Goal: Task Accomplishment & Management: Manage account settings

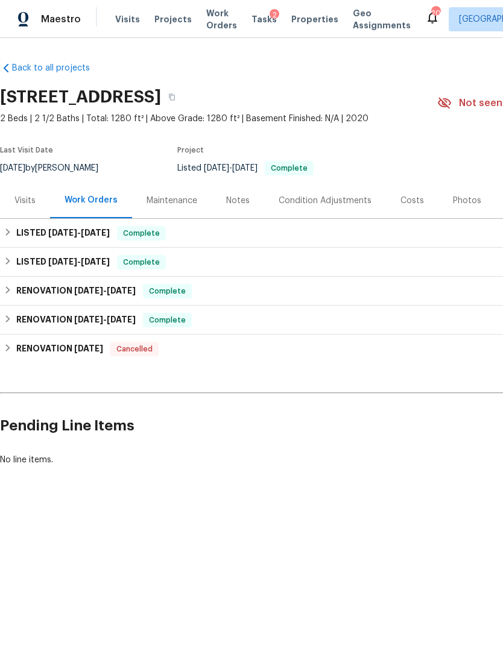
click at [235, 200] on div "Notes" at bounding box center [238, 201] width 24 height 12
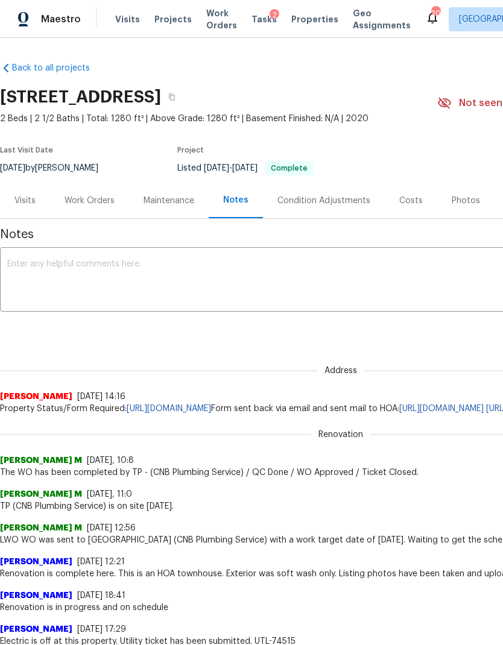
click at [202, 275] on textarea at bounding box center [340, 281] width 667 height 42
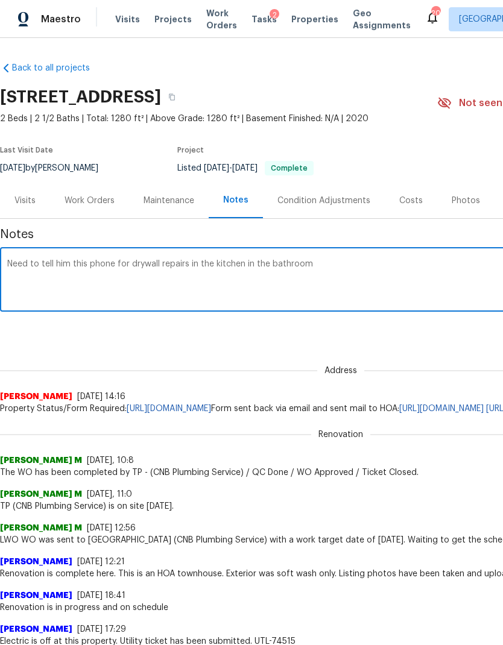
click at [71, 268] on textarea "Need to tell him this phone for drywall repairs in the kitchen in the bathroom" at bounding box center [340, 281] width 667 height 42
click at [73, 266] on textarea "Need to tell him this phone for drywall repairs in the kitchen in the bathroom" at bounding box center [340, 281] width 667 height 42
click at [78, 261] on textarea "Need to tell him this phone for drywall repairs in the kitchen in the bathroom" at bounding box center [340, 281] width 667 height 42
click at [76, 259] on div "Need to tell him this phone for drywall repairs in the kitchen in the bathroom …" at bounding box center [340, 280] width 681 height 61
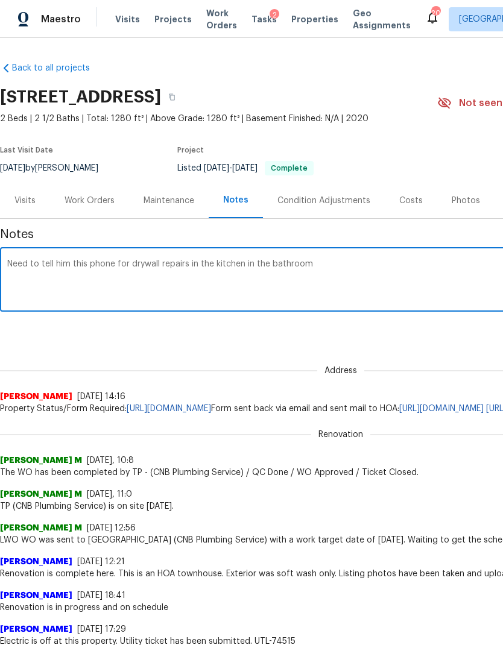
click at [86, 274] on textarea "Need to tell him this phone for drywall repairs in the kitchen in the bathroom" at bounding box center [340, 281] width 667 height 42
click at [71, 264] on textarea "Need to tell him this phone for drywall repairs in the kitchen in the bathroom" at bounding box center [340, 281] width 667 height 42
click at [73, 264] on textarea "Need to tell him this phone for drywall repairs in the kitchen in the bathroom" at bounding box center [340, 281] width 667 height 42
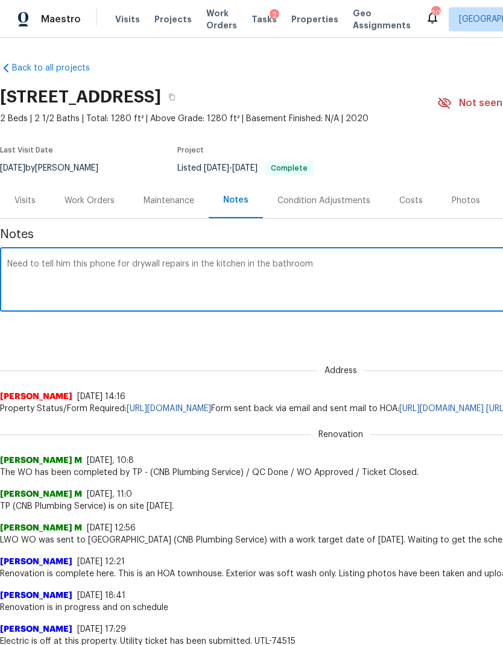
click at [82, 264] on textarea "Need to tell him this phone for drywall repairs in the kitchen in the bathroom" at bounding box center [340, 281] width 667 height 42
click at [63, 265] on textarea "Need to tell him this phone for drywall repairs in the kitchen in the bathroom" at bounding box center [340, 281] width 667 height 42
click at [367, 268] on textarea "Need to TOM for drywall repairs in the kitchen in the bathroom" at bounding box center [340, 281] width 667 height 42
click at [313, 266] on textarea "Need to TOM for drywall repairs in the kitchen in the bathroom" at bounding box center [340, 281] width 667 height 42
paste textarea "https://opendoor.atlassian.net/servicedesk/customer/portal/6/HSR-706677?created…"
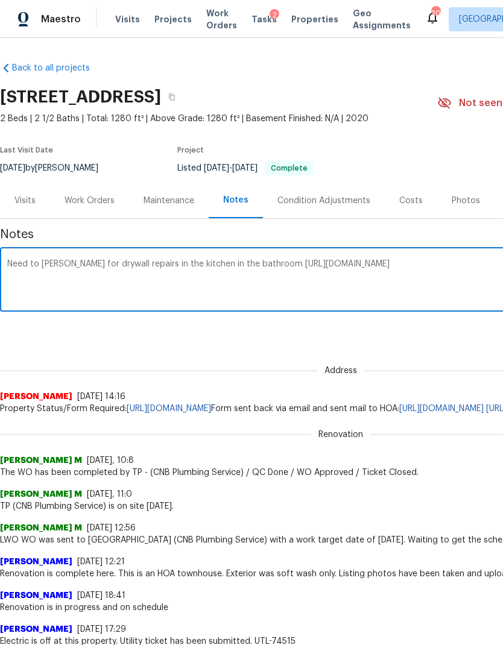
scroll to position [0, 178]
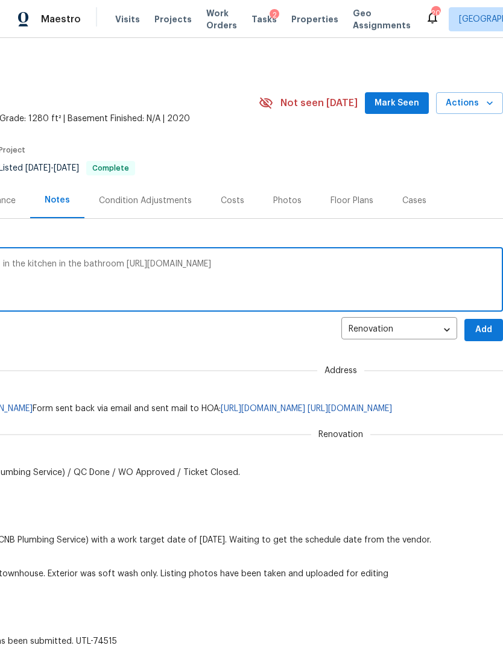
type textarea "Need to TOM for drywall repairs in the kitchen in the bathroom https://opendoor…"
click at [484, 336] on span "Add" at bounding box center [483, 329] width 19 height 15
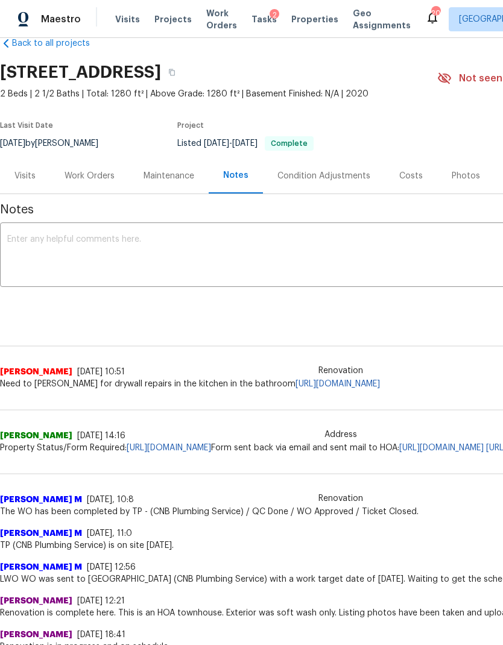
scroll to position [25, 0]
click at [86, 177] on div "Work Orders" at bounding box center [89, 176] width 50 height 12
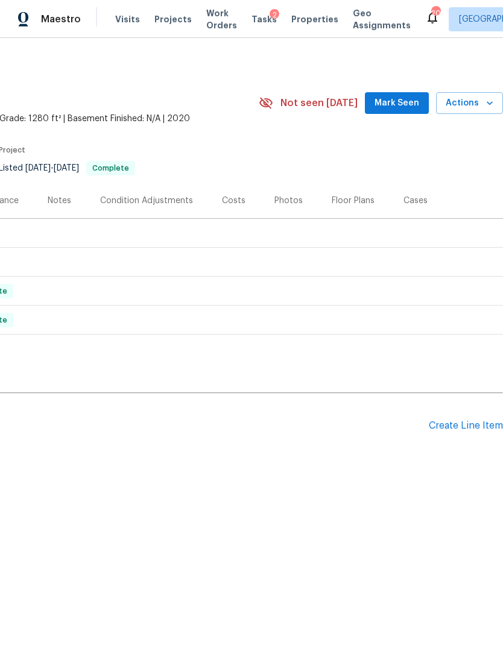
scroll to position [0, 178]
click at [458, 426] on div "Create Line Item" at bounding box center [466, 425] width 74 height 11
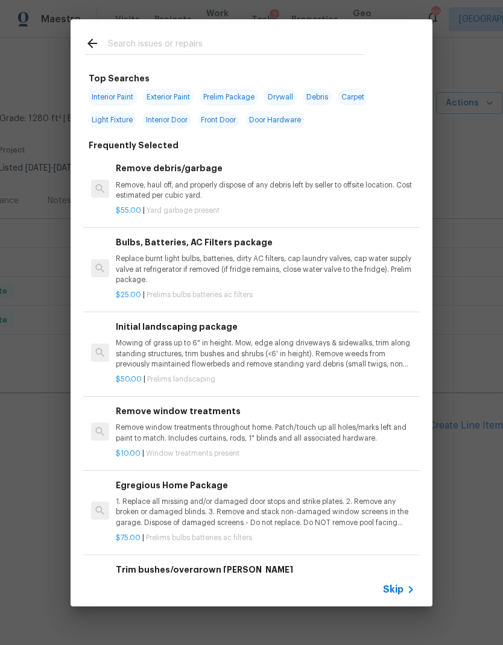
click at [403, 596] on div "Skip" at bounding box center [400, 589] width 35 height 14
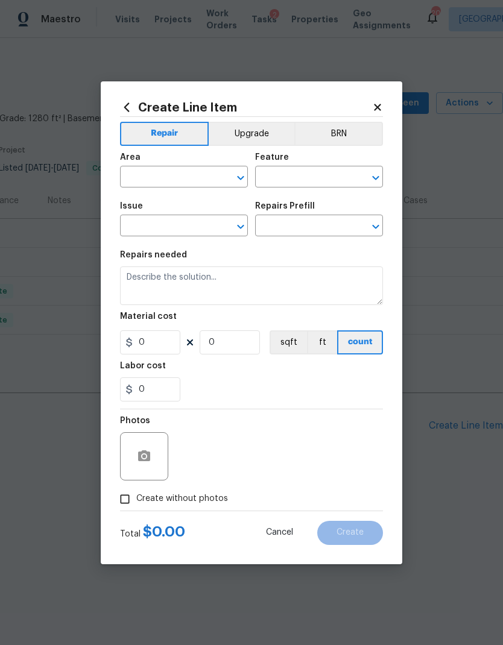
click at [182, 180] on input "text" at bounding box center [167, 178] width 94 height 19
click at [182, 210] on li "Kitchen" at bounding box center [184, 205] width 128 height 20
type input "Kitchen"
click at [303, 184] on input "text" at bounding box center [302, 178] width 94 height 19
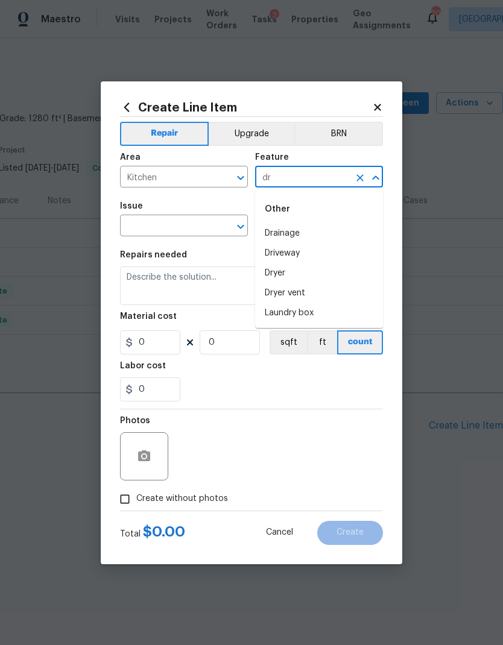
type input "d"
click at [312, 237] on li "Walls and Ceiling" at bounding box center [319, 234] width 128 height 20
type input "Walls and Ceiling"
click at [241, 218] on div "​" at bounding box center [184, 227] width 128 height 19
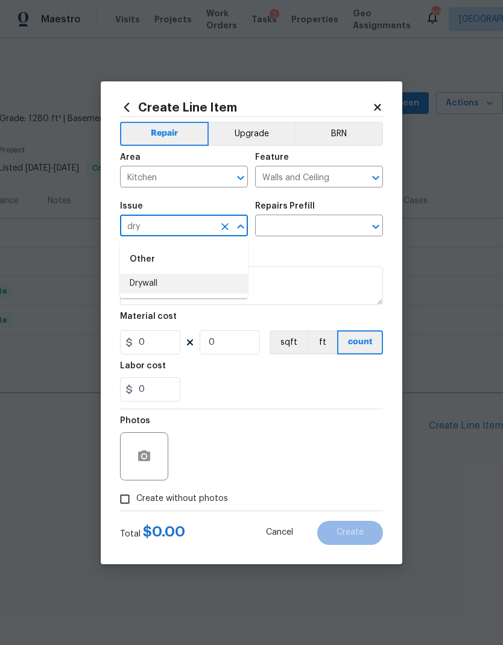
click at [166, 290] on li "Drywall" at bounding box center [184, 284] width 128 height 20
type input "Drywall"
click at [365, 222] on icon "Clear" at bounding box center [360, 227] width 12 height 12
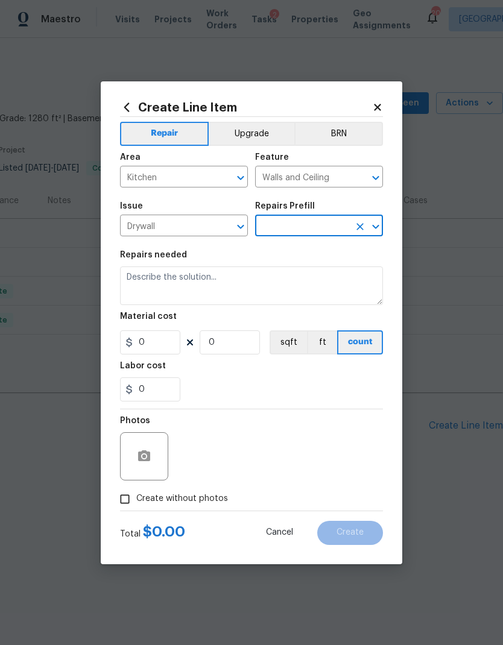
click at [374, 231] on icon "Open" at bounding box center [375, 226] width 14 height 14
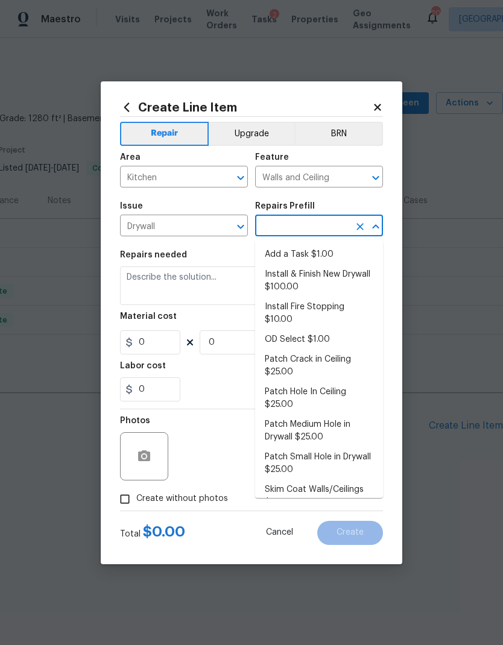
click at [321, 285] on li "Install & Finish New Drywall $100.00" at bounding box center [319, 281] width 128 height 33
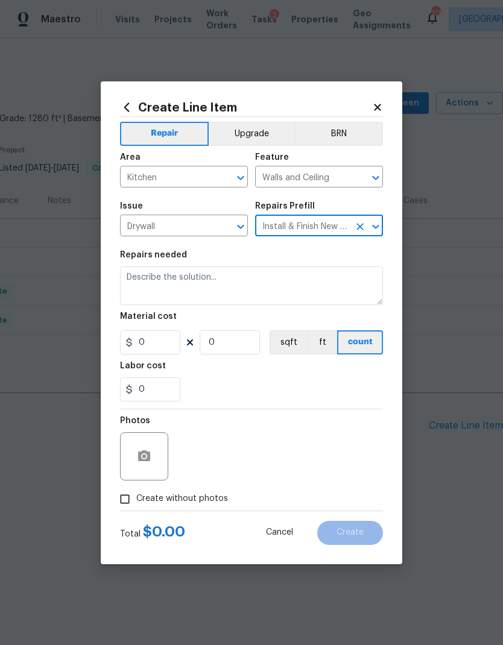
type input "Install & Finish New Drywall $100.00"
type textarea "Remove the existing damaged drywall and replace with new. Ensure that the new d…"
type input "1"
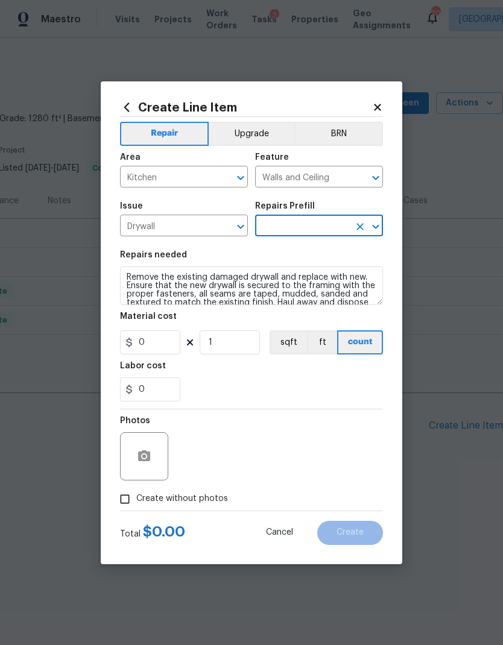
type input "Install & Finish New Drywall $100.00"
type input "100"
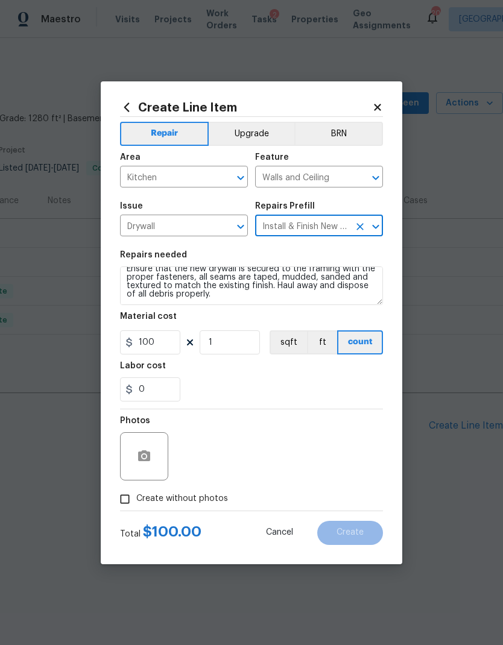
click at [219, 299] on textarea "Remove the existing damaged drywall and replace with new. Ensure that the new d…" at bounding box center [251, 285] width 263 height 39
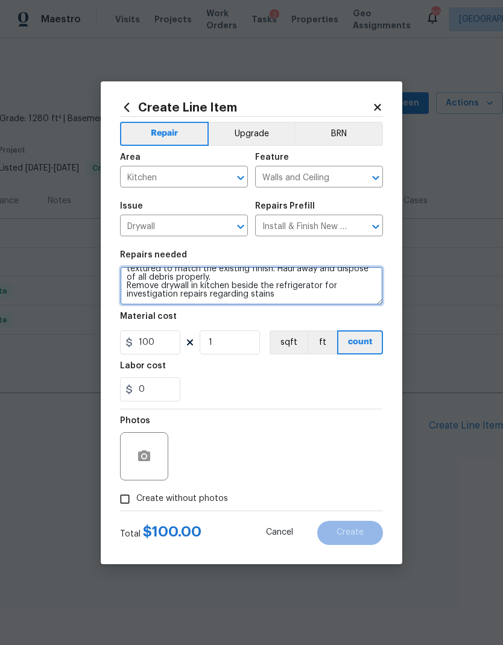
scroll to position [34, 0]
type textarea "Remove the existing damaged drywall and replace with new. Ensure that the new d…"
click at [317, 369] on div "Labor cost" at bounding box center [251, 370] width 263 height 16
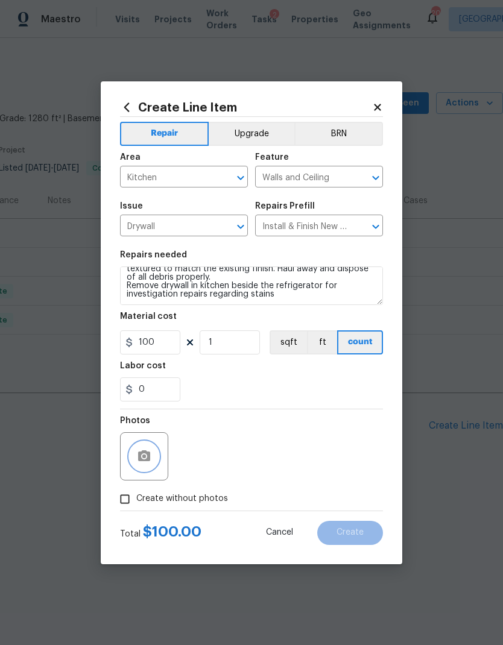
click at [148, 453] on icon "button" at bounding box center [144, 455] width 12 height 11
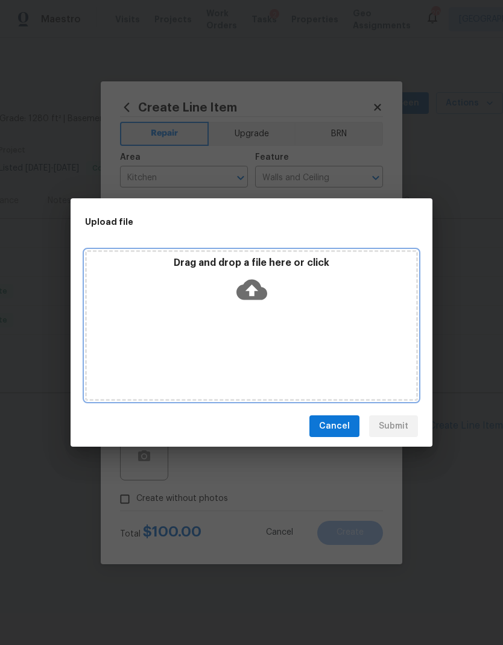
click at [266, 291] on icon at bounding box center [251, 290] width 31 height 20
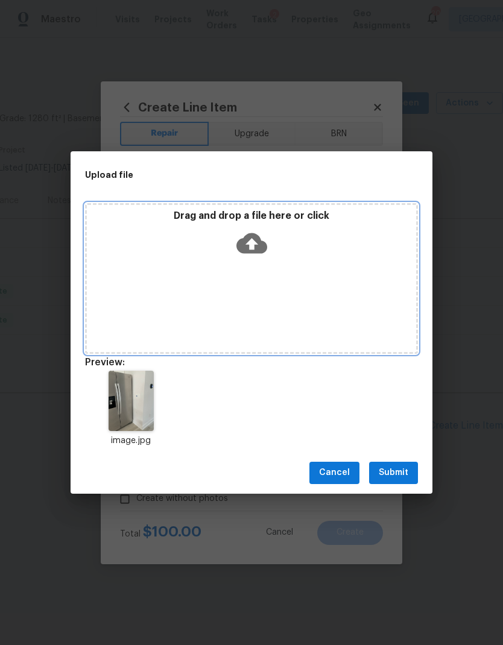
click at [256, 247] on icon at bounding box center [251, 243] width 31 height 20
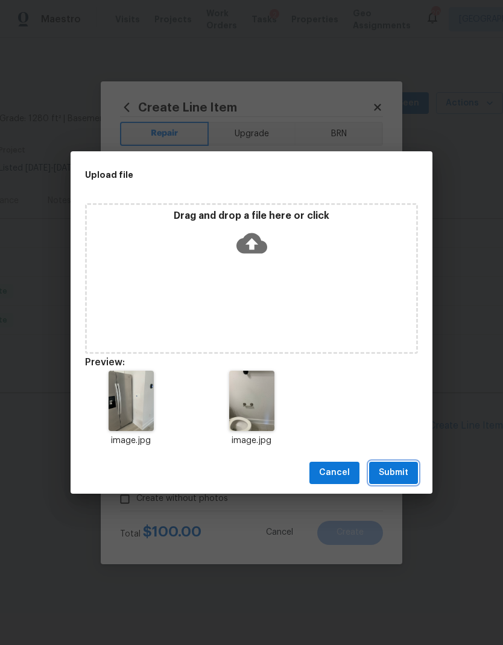
click at [392, 467] on span "Submit" at bounding box center [394, 472] width 30 height 15
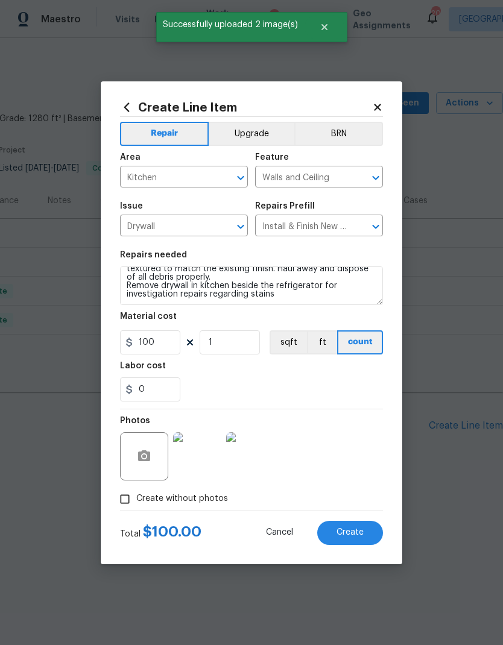
click at [355, 531] on span "Create" at bounding box center [349, 532] width 27 height 9
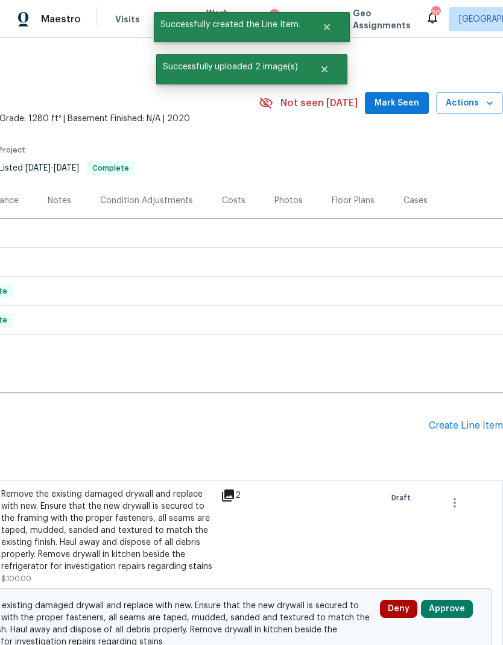
click at [475, 427] on div "Create Line Item" at bounding box center [466, 425] width 74 height 11
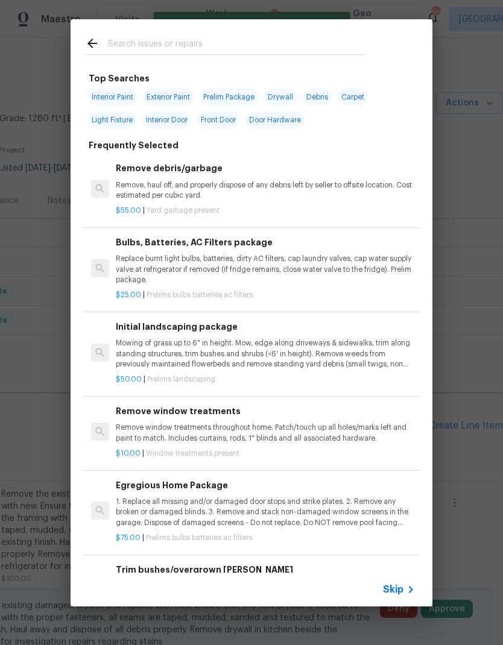
click at [405, 591] on icon at bounding box center [410, 589] width 14 height 14
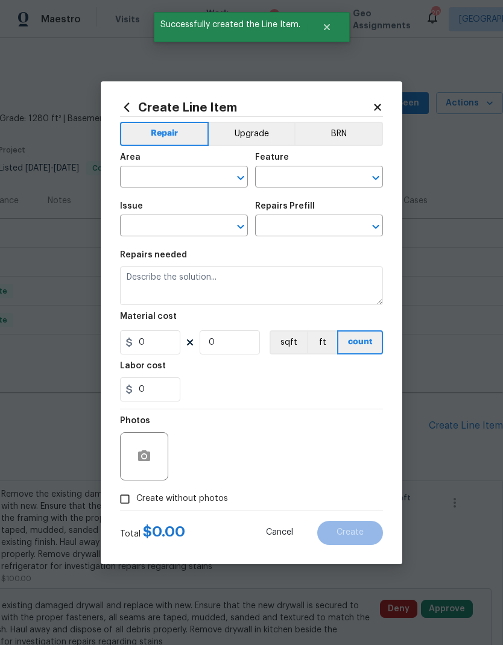
click at [184, 178] on input "text" at bounding box center [167, 178] width 94 height 19
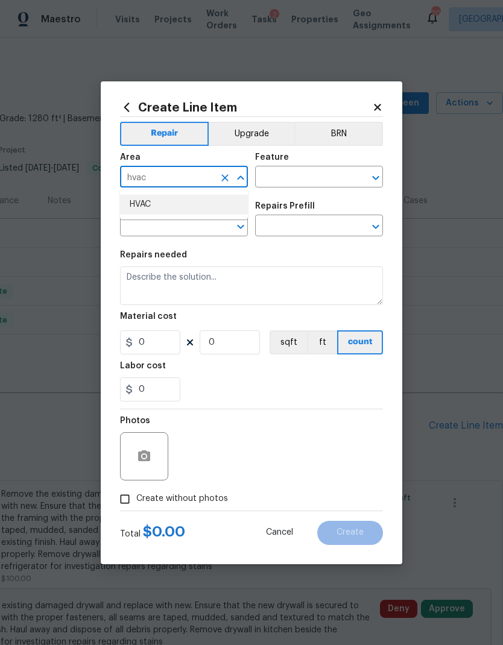
click at [189, 203] on li "HVAC" at bounding box center [184, 205] width 128 height 20
type input "HVAC"
click at [376, 180] on icon "Open" at bounding box center [375, 178] width 14 height 14
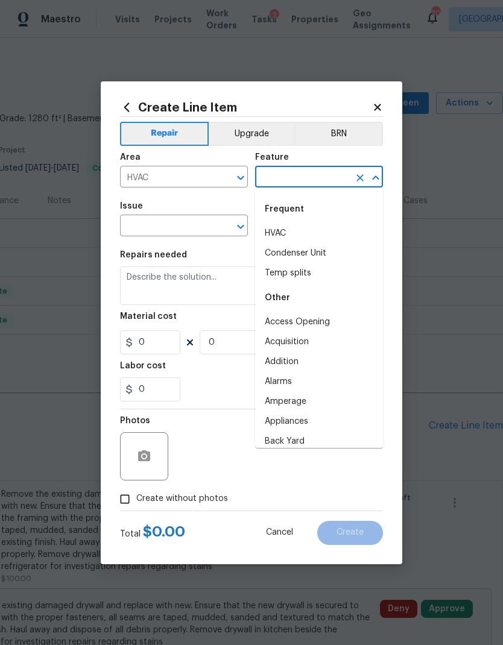
click at [294, 231] on li "HVAC" at bounding box center [319, 234] width 128 height 20
type input "HVAC"
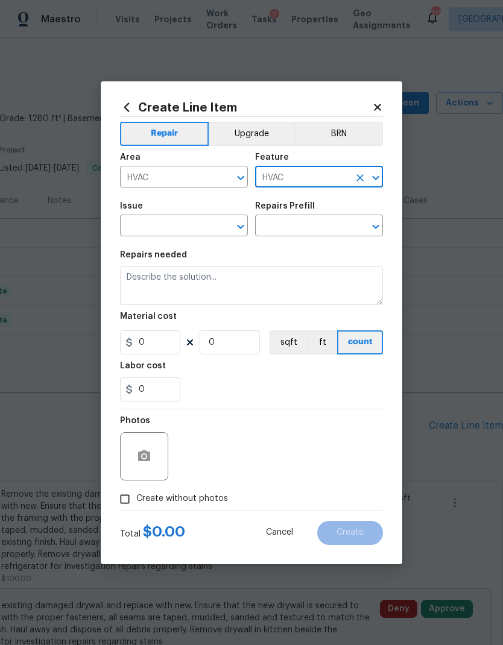
click at [242, 232] on icon "Open" at bounding box center [240, 226] width 14 height 14
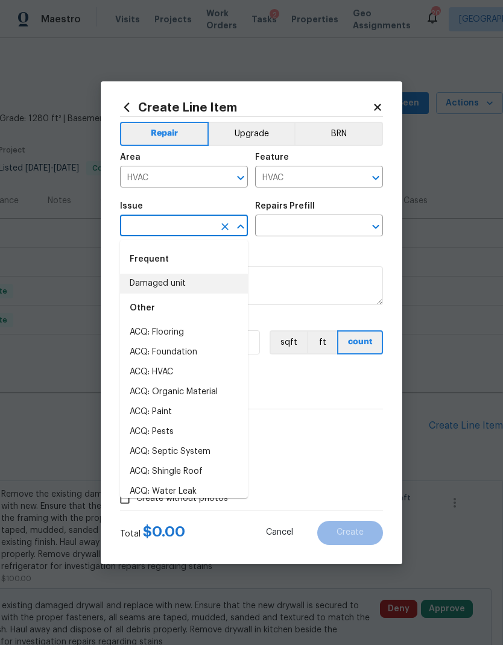
click at [184, 280] on li "Damaged unit" at bounding box center [184, 284] width 128 height 20
type input "Damaged unit"
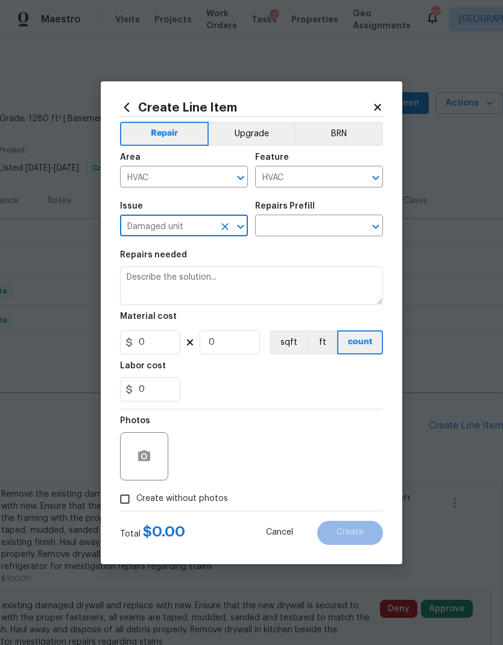
click at [383, 230] on button "Open" at bounding box center [375, 226] width 17 height 17
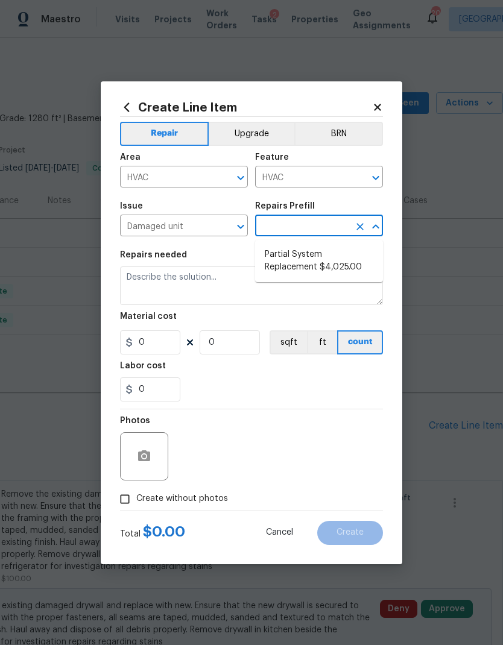
click at [222, 225] on icon "Clear" at bounding box center [224, 226] width 7 height 7
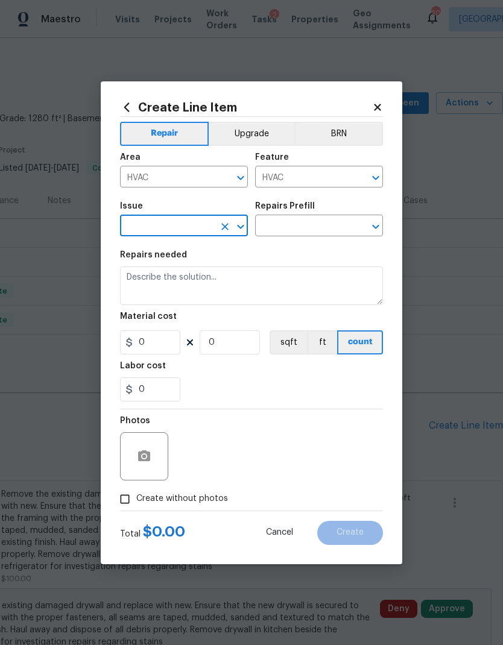
click at [244, 228] on icon "Open" at bounding box center [240, 226] width 14 height 14
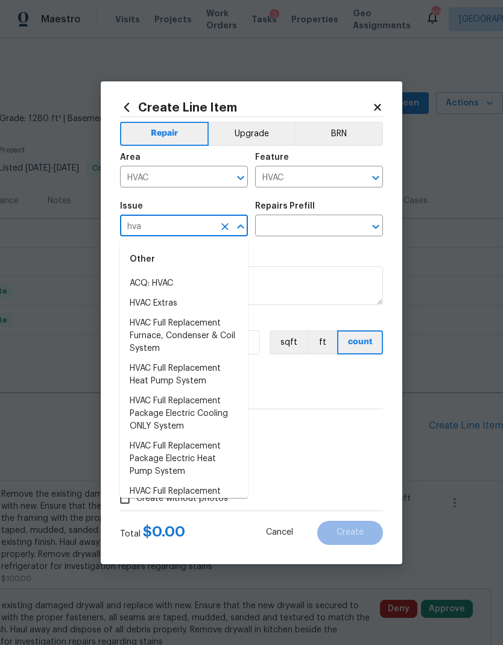
click at [189, 297] on li "HVAC Extras" at bounding box center [184, 304] width 128 height 20
type input "HVAC Extras"
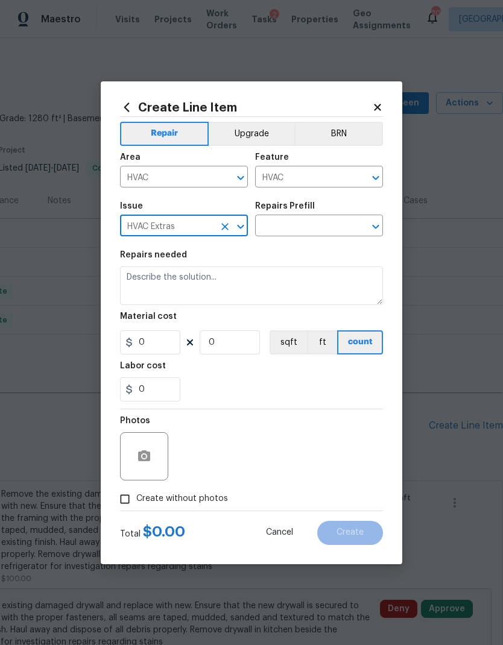
click at [376, 231] on icon "Open" at bounding box center [375, 226] width 14 height 14
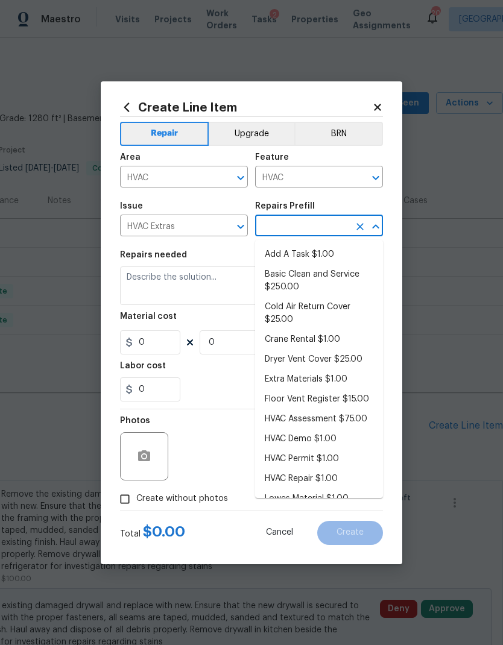
click at [332, 256] on li "Add A Task $1.00" at bounding box center [319, 255] width 128 height 20
type input "Add A Task $1.00"
type textarea "HPM to detail"
type input "1"
type input "Add A Task $1.00"
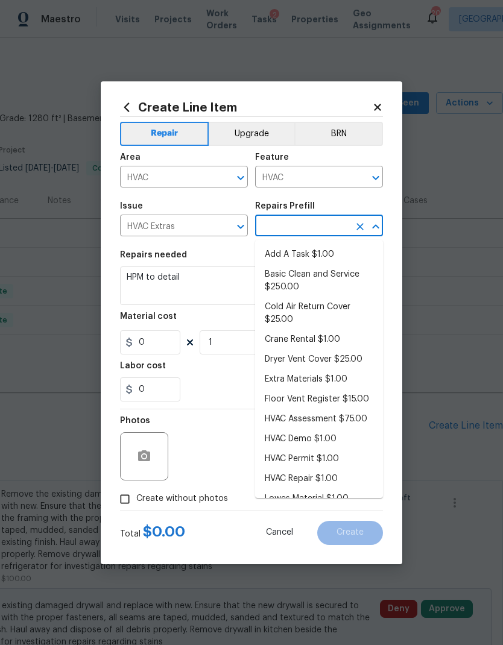
type input "1"
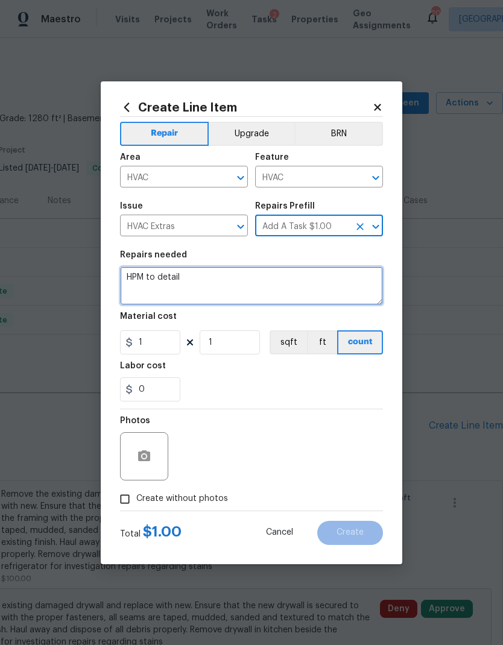
click at [164, 277] on textarea "HPM to detail" at bounding box center [251, 285] width 263 height 39
click at [163, 276] on textarea "HPM to detail" at bounding box center [251, 285] width 263 height 39
click at [160, 280] on textarea "HPM to detail" at bounding box center [251, 285] width 263 height 39
click at [151, 277] on textarea "HPM to detail" at bounding box center [251, 285] width 263 height 39
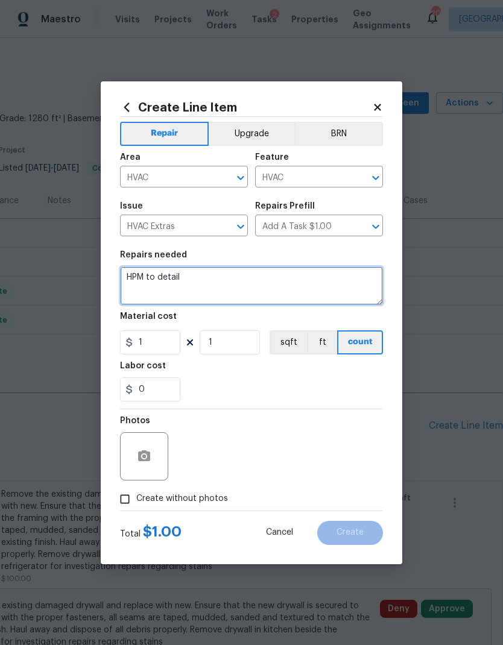
click at [151, 277] on textarea "HPM to detail" at bounding box center [251, 285] width 263 height 39
click at [146, 281] on textarea "HPM to detail" at bounding box center [251, 285] width 263 height 39
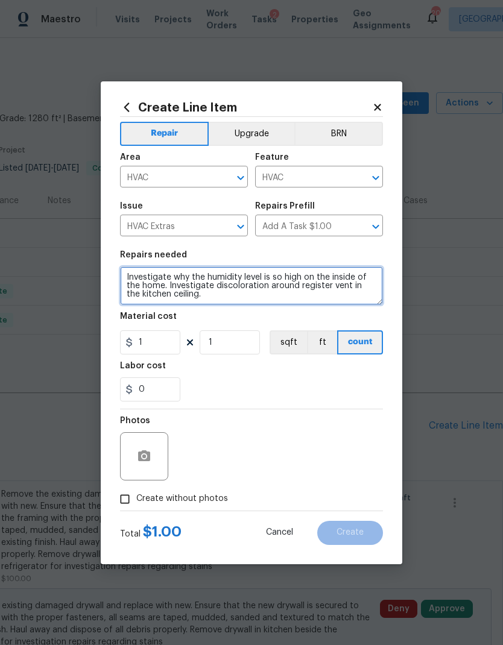
type textarea "Investigate why the humidity level is so high on the inside of the home. Invest…"
click at [274, 379] on div "0" at bounding box center [251, 389] width 263 height 24
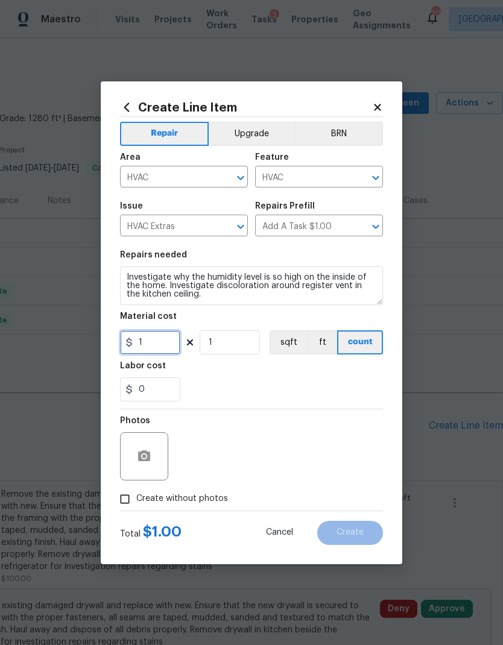
click at [162, 344] on input "1" at bounding box center [150, 342] width 60 height 24
type input "75"
click at [263, 384] on section "Repairs needed Investigate why the humidity level is so high on the inside of t…" at bounding box center [251, 326] width 263 height 165
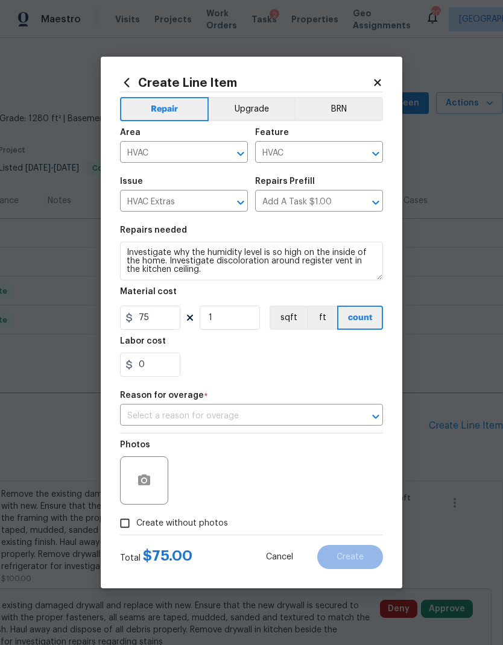
click at [261, 413] on input "text" at bounding box center [234, 416] width 229 height 19
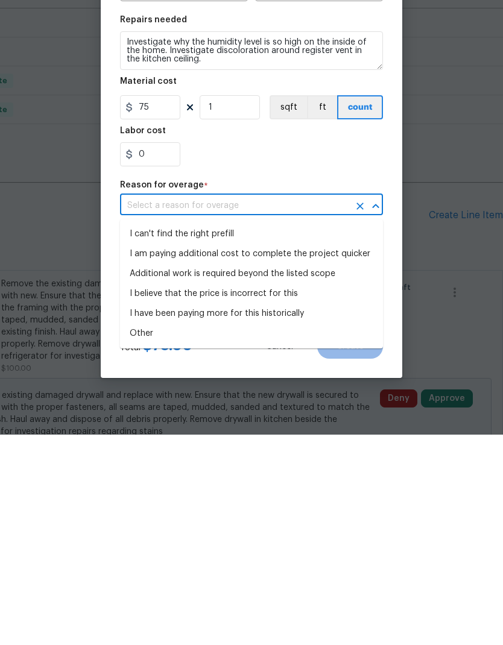
click at [222, 435] on li "I can't find the right prefill" at bounding box center [251, 445] width 263 height 20
type input "I can't find the right prefill"
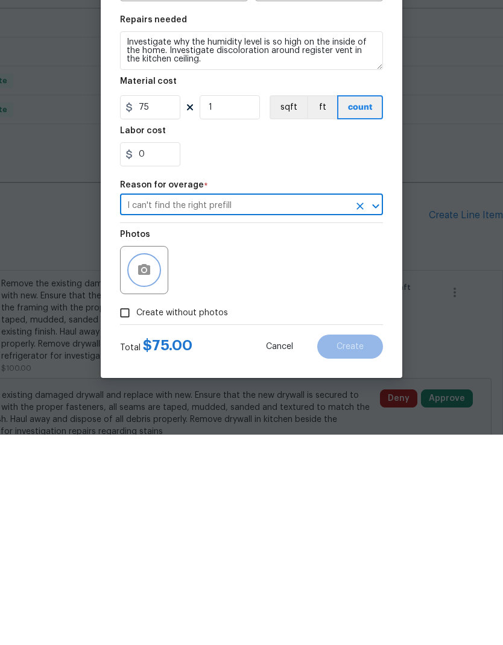
click at [152, 466] on button "button" at bounding box center [144, 480] width 29 height 29
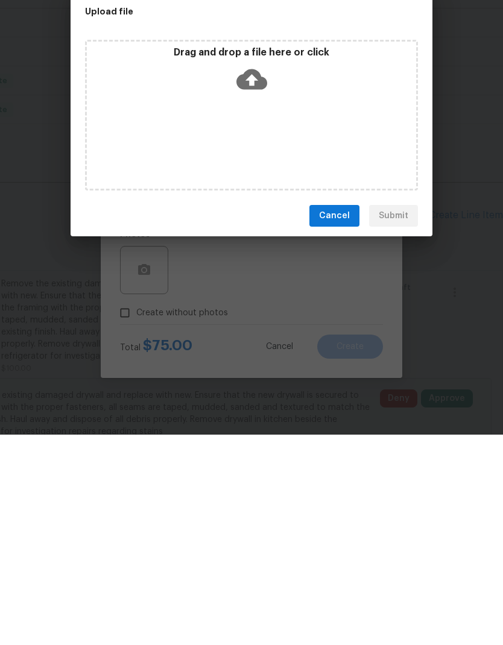
scroll to position [48, 0]
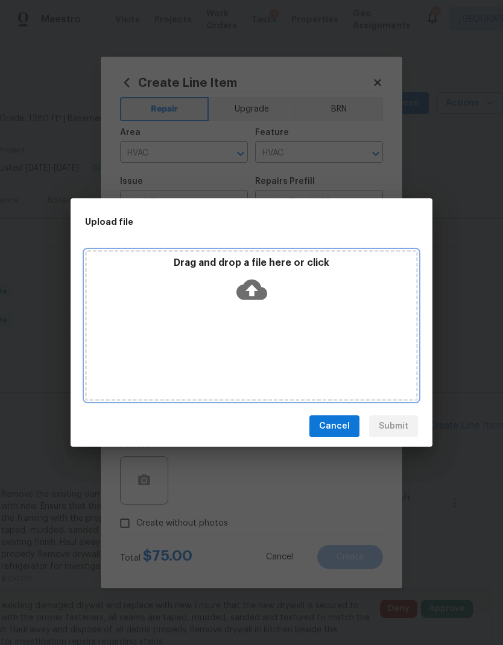
click at [266, 281] on icon at bounding box center [251, 289] width 31 height 31
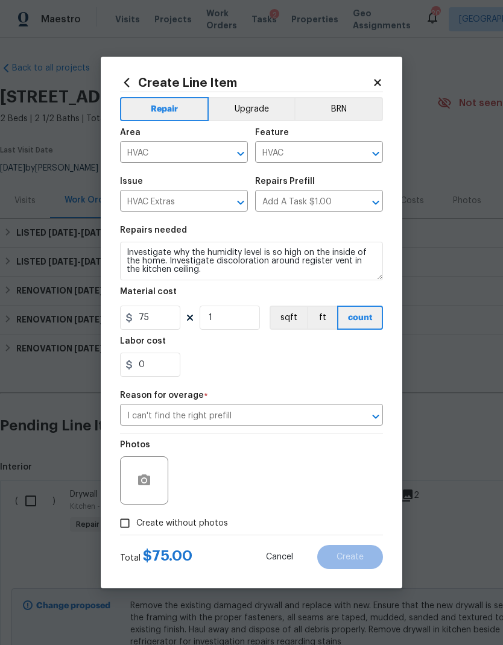
scroll to position [0, 178]
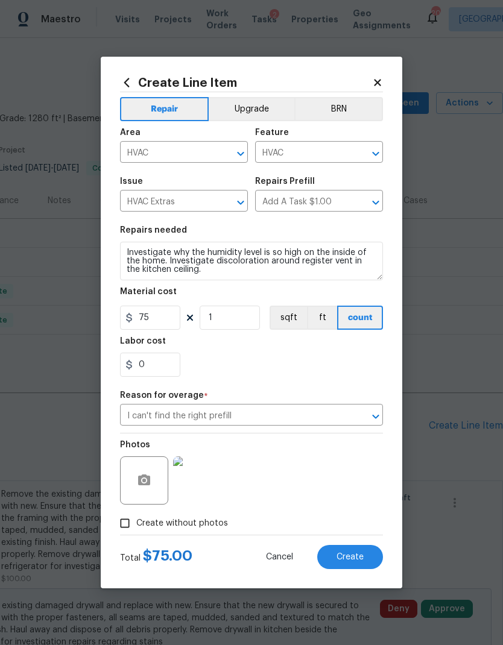
click at [155, 482] on button "button" at bounding box center [144, 480] width 29 height 29
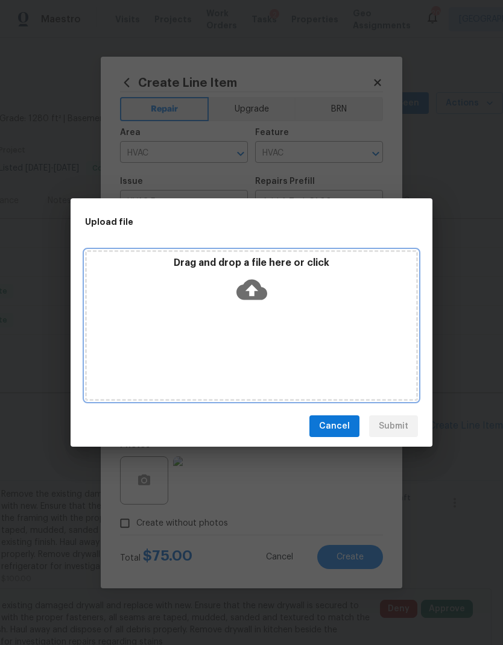
click at [264, 294] on icon at bounding box center [251, 290] width 31 height 20
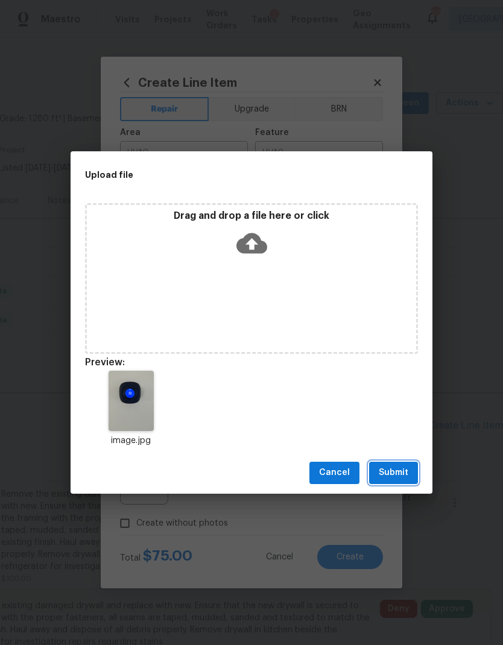
click at [391, 476] on span "Submit" at bounding box center [394, 472] width 30 height 15
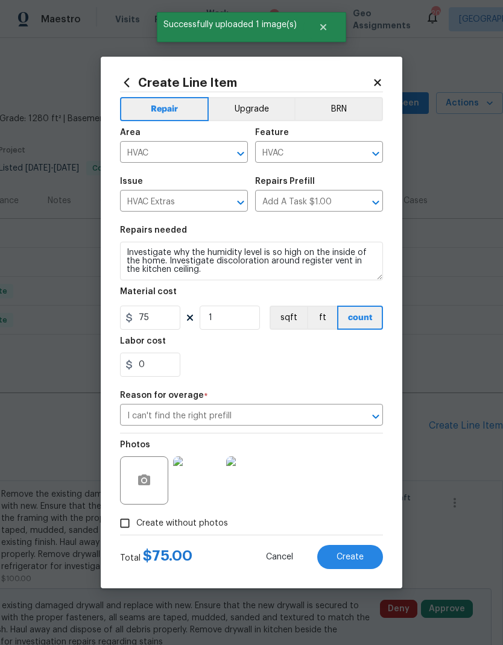
click at [335, 555] on button "Create" at bounding box center [350, 557] width 66 height 24
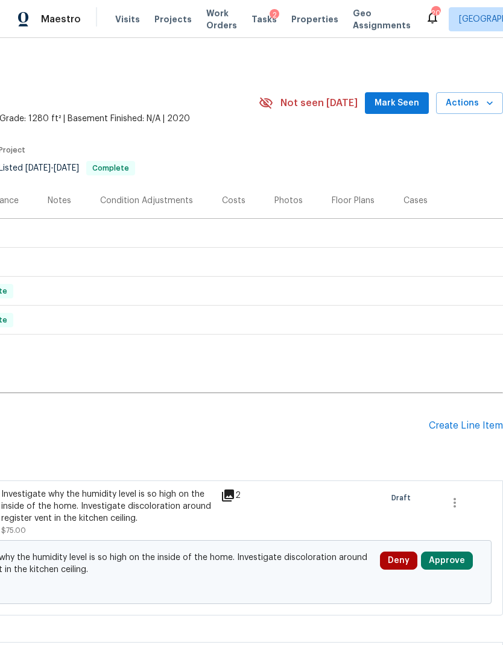
click at [448, 552] on button "Approve" at bounding box center [447, 561] width 52 height 18
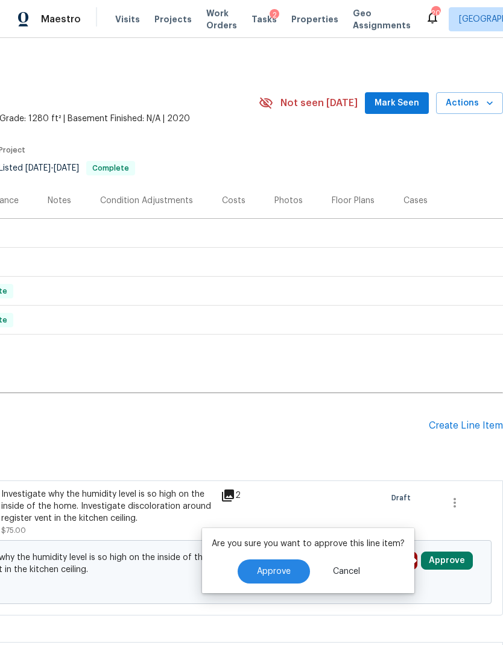
click at [286, 559] on button "Approve" at bounding box center [273, 571] width 72 height 24
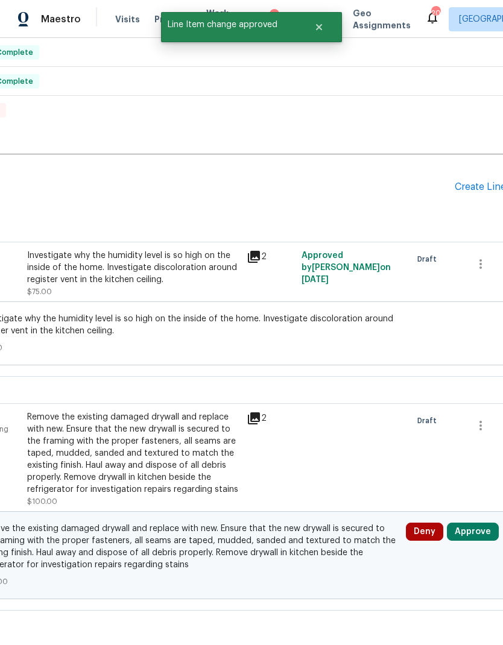
scroll to position [239, 152]
click at [466, 523] on button "Approve" at bounding box center [473, 532] width 52 height 18
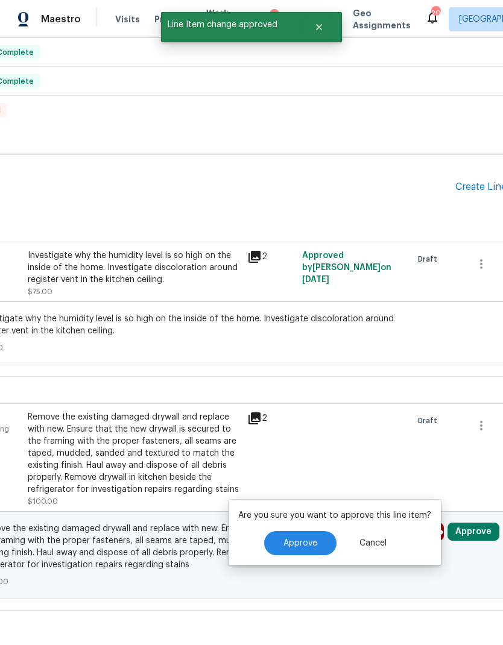
click at [307, 531] on button "Approve" at bounding box center [300, 543] width 72 height 24
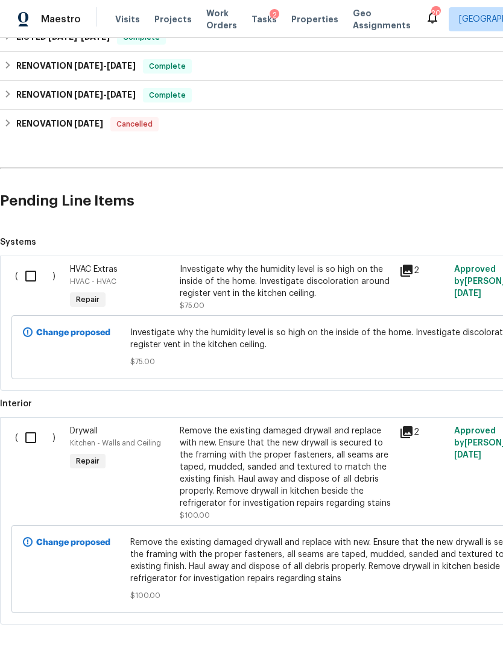
scroll to position [225, 0]
click at [39, 263] on input "checkbox" at bounding box center [35, 275] width 34 height 25
checkbox input "true"
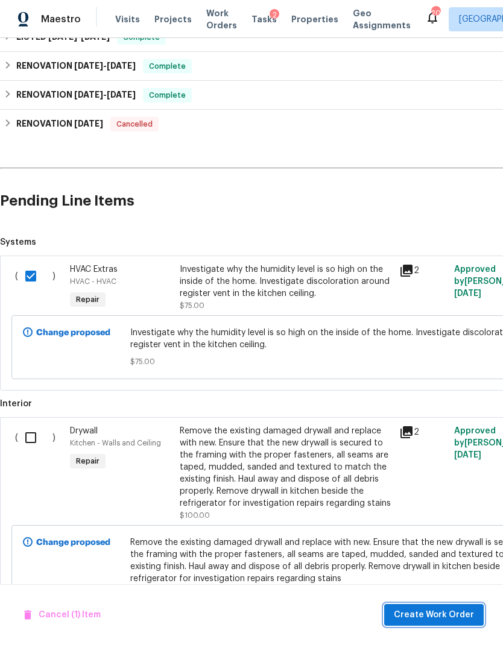
click at [453, 624] on button "Create Work Order" at bounding box center [433, 615] width 99 height 22
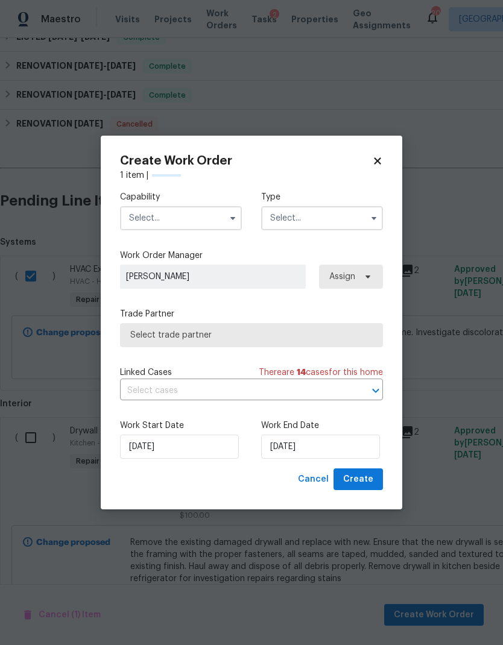
click at [212, 219] on input "text" at bounding box center [181, 218] width 122 height 24
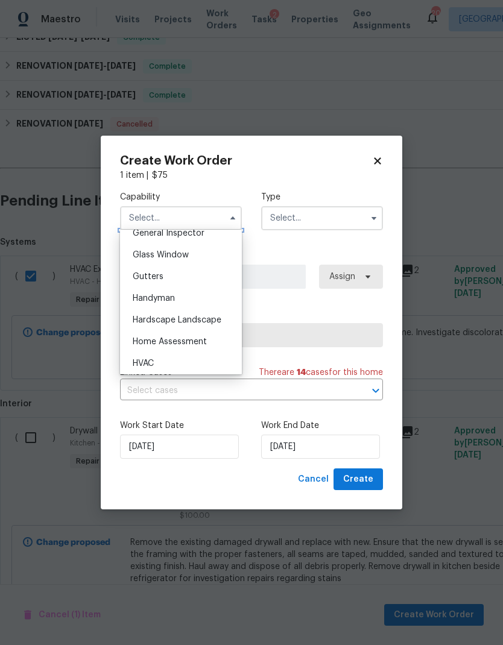
scroll to position [622, 0]
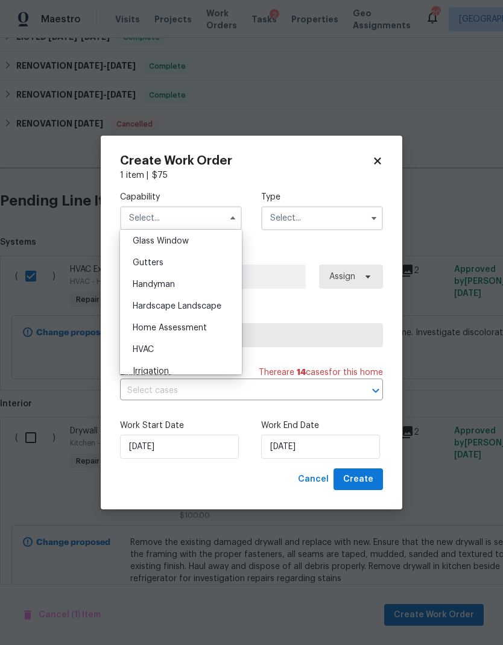
click at [160, 353] on div "HVAC" at bounding box center [181, 350] width 116 height 22
type input "HVAC"
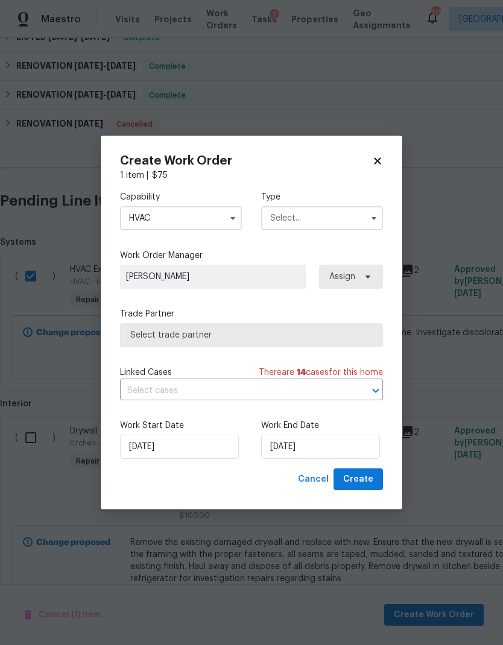
click at [313, 227] on input "text" at bounding box center [322, 218] width 122 height 24
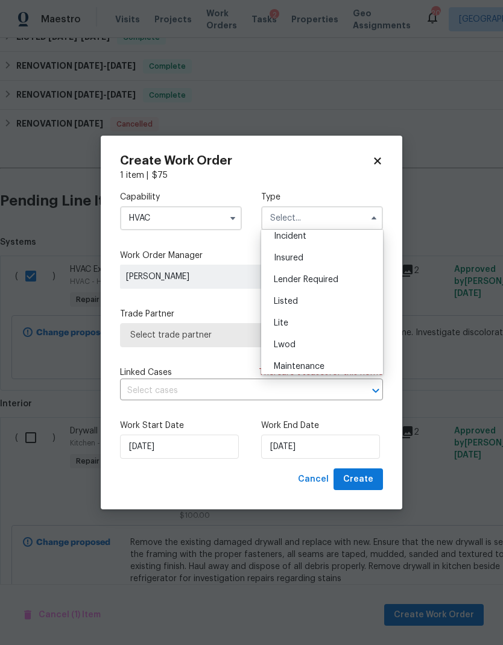
scroll to position [76, 0]
click at [315, 291] on div "Listed" at bounding box center [322, 298] width 116 height 22
type input "Listed"
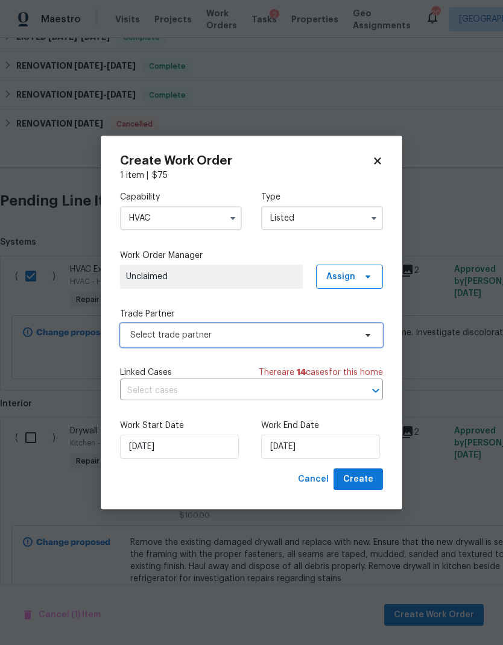
click at [255, 336] on span "Select trade partner" at bounding box center [242, 335] width 225 height 12
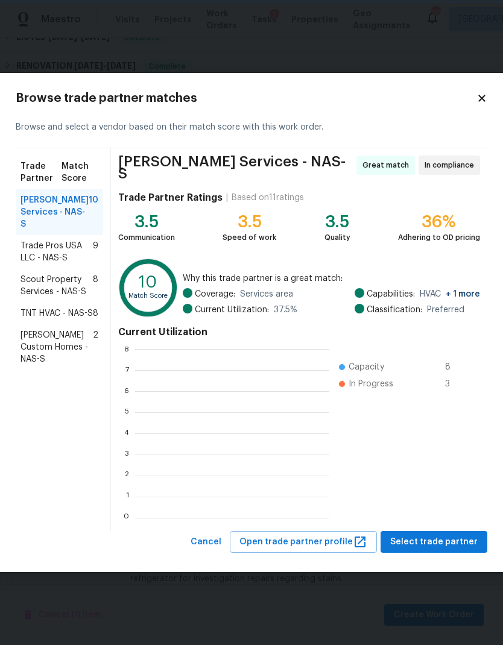
scroll to position [169, 194]
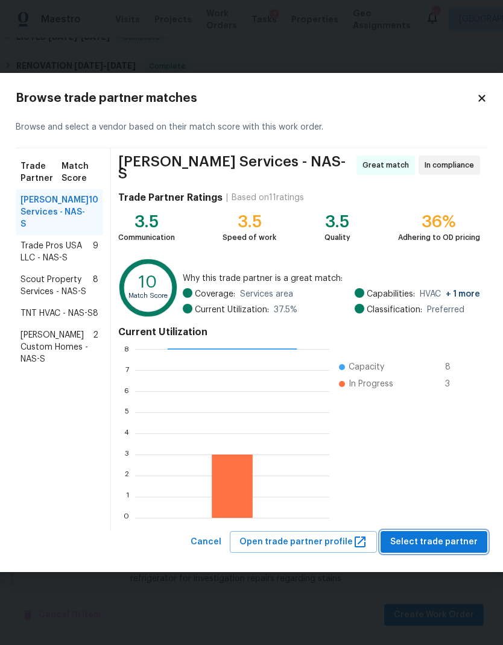
click at [426, 541] on span "Select trade partner" at bounding box center [433, 542] width 87 height 15
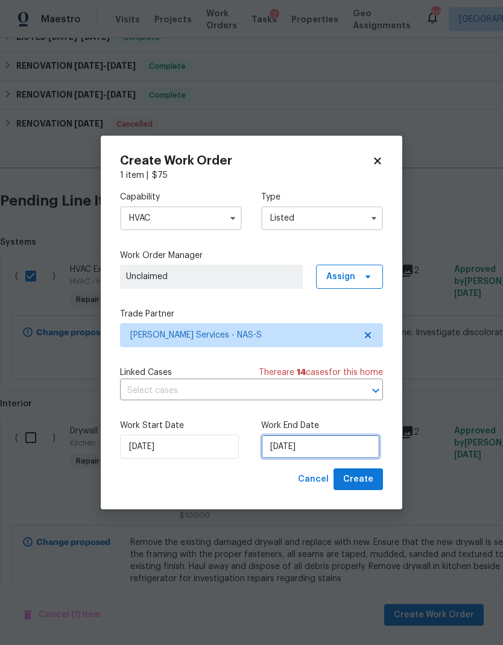
click at [321, 445] on input "[DATE]" at bounding box center [320, 447] width 119 height 24
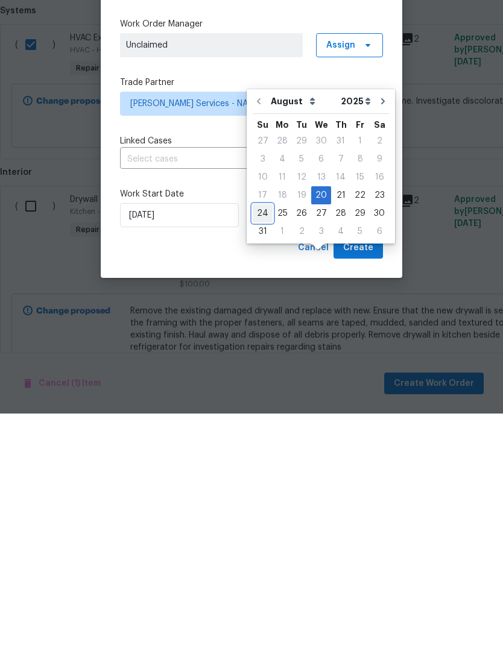
click at [261, 436] on div "24" at bounding box center [263, 444] width 20 height 17
type input "[DATE]"
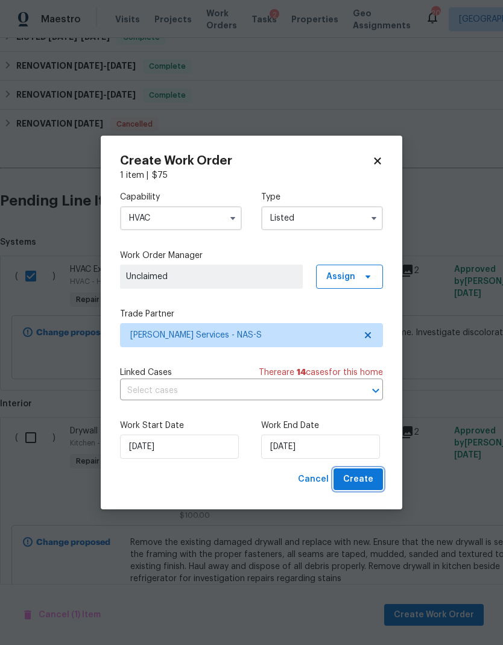
click at [357, 480] on span "Create" at bounding box center [358, 479] width 30 height 15
checkbox input "false"
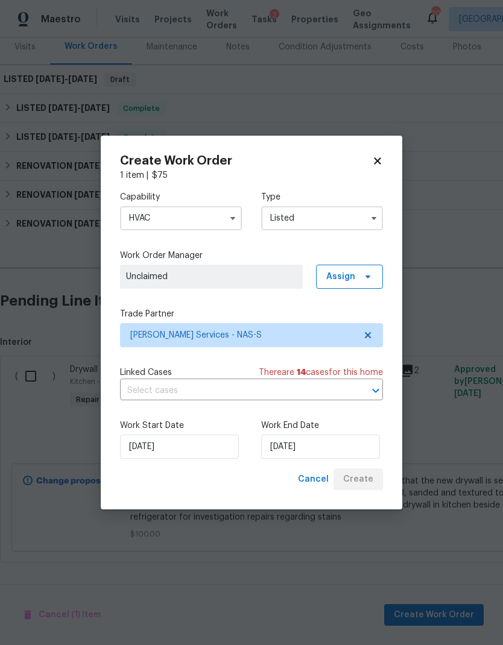
scroll to position [105, 0]
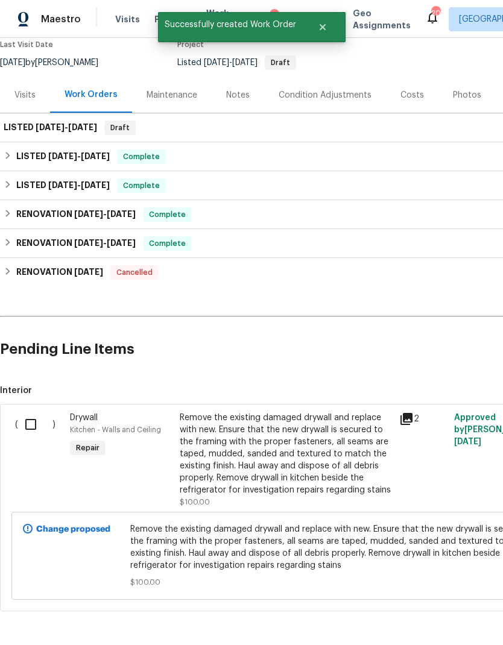
click at [42, 412] on input "checkbox" at bounding box center [35, 424] width 34 height 25
click at [453, 617] on span "Create Work Order" at bounding box center [434, 615] width 80 height 15
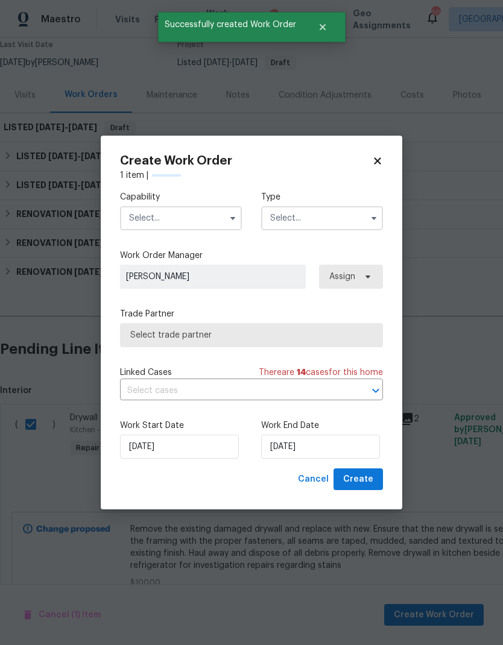
click at [222, 220] on input "text" at bounding box center [181, 218] width 122 height 24
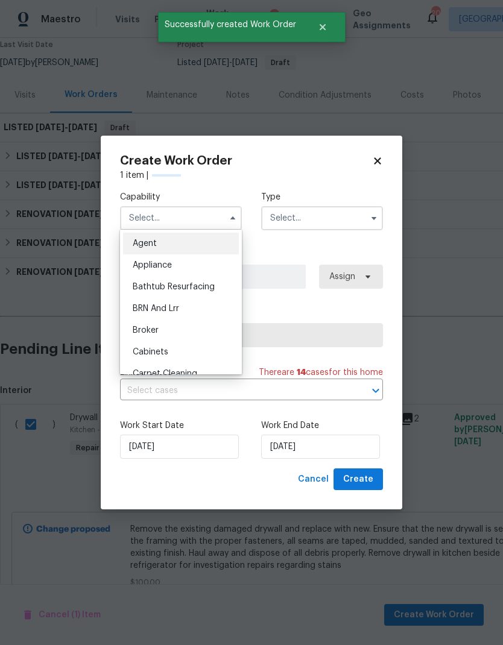
checkbox input "false"
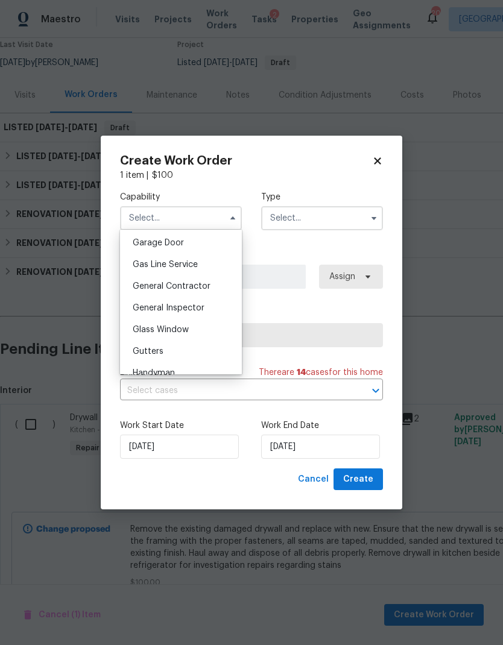
scroll to position [535, 0]
click at [195, 286] on span "General Contractor" at bounding box center [172, 284] width 78 height 8
type input "General Contractor"
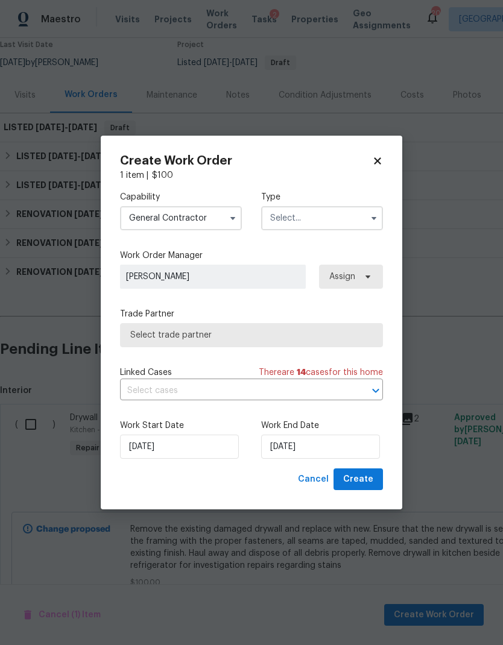
click at [341, 216] on input "text" at bounding box center [322, 218] width 122 height 24
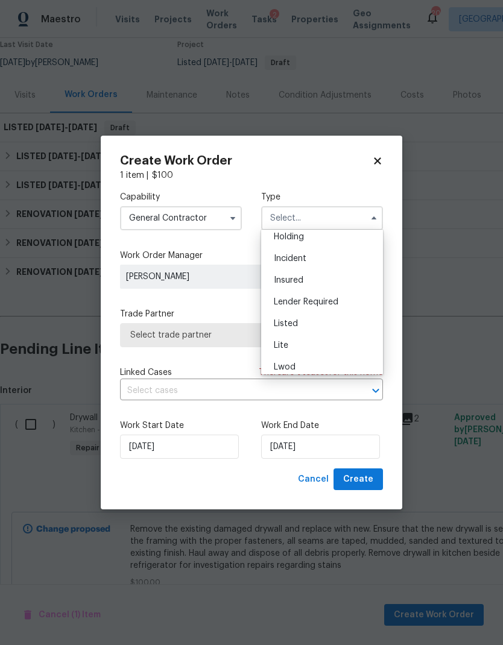
scroll to position [52, 0]
click at [301, 330] on div "Listed" at bounding box center [322, 322] width 116 height 22
type input "Listed"
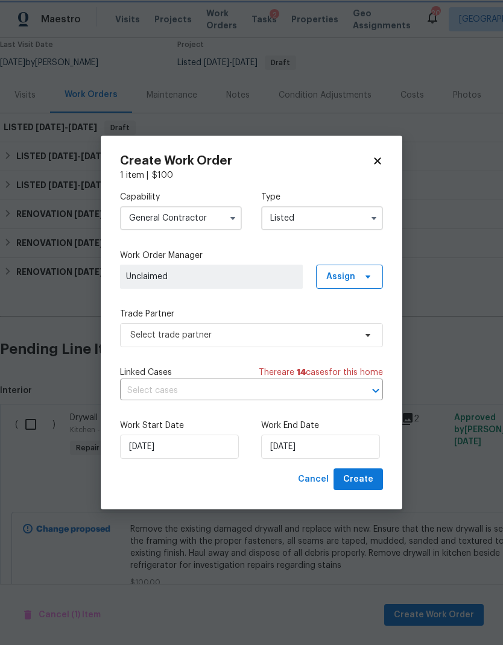
scroll to position [0, 0]
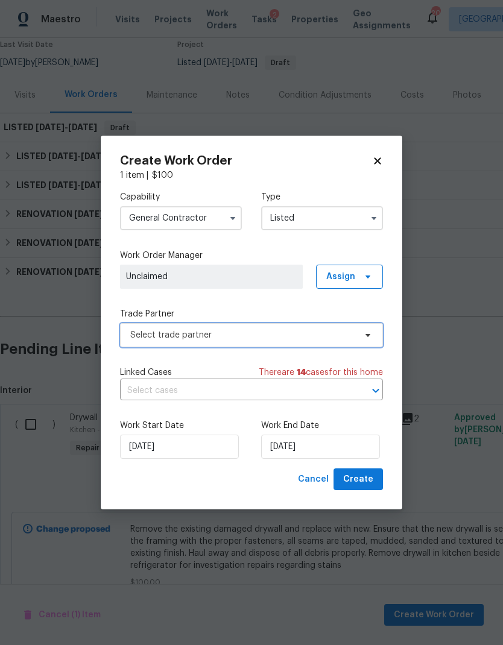
click at [310, 342] on span "Select trade partner" at bounding box center [251, 335] width 263 height 24
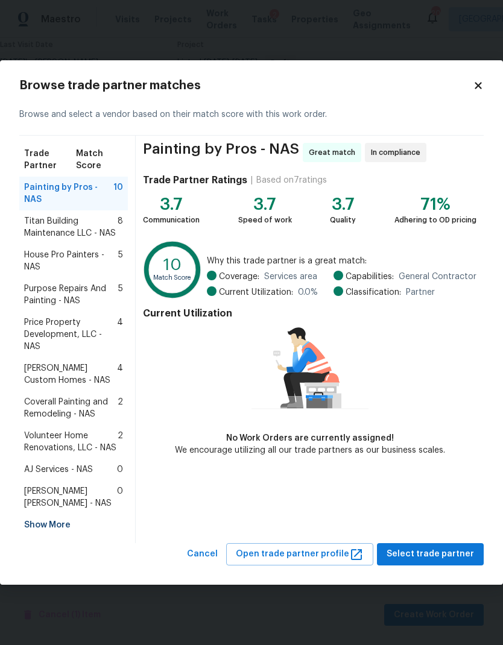
click at [77, 464] on span "AJ Services - NAS" at bounding box center [58, 470] width 69 height 12
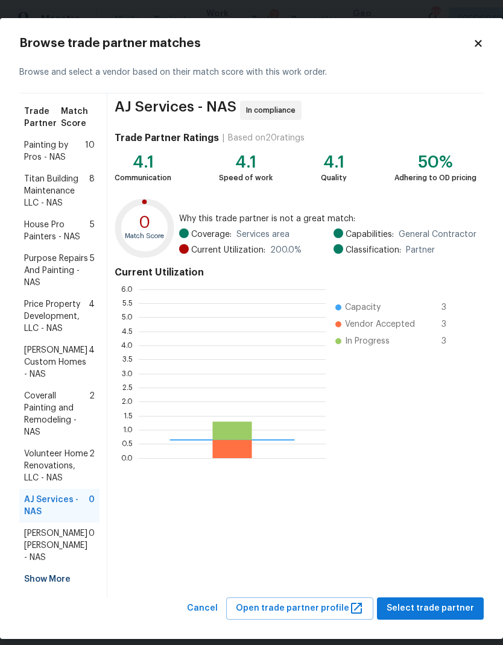
scroll to position [169, 187]
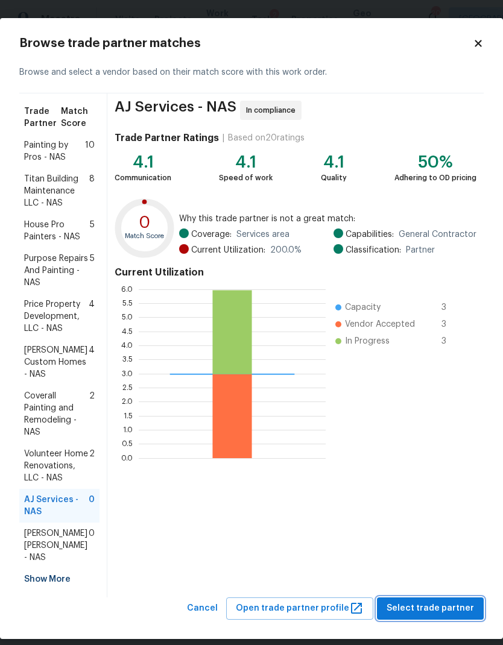
click at [420, 601] on span "Select trade partner" at bounding box center [429, 608] width 87 height 15
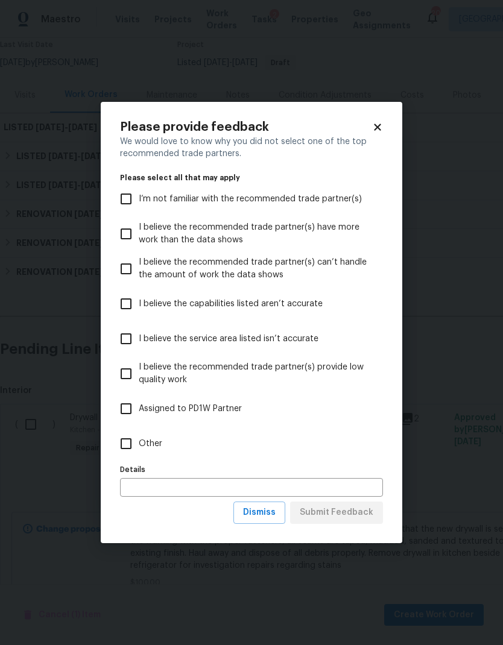
click at [158, 444] on span "Other" at bounding box center [151, 444] width 24 height 13
click at [139, 444] on input "Other" at bounding box center [125, 443] width 25 height 25
checkbox input "true"
click at [348, 514] on span "Submit Feedback" at bounding box center [337, 512] width 74 height 15
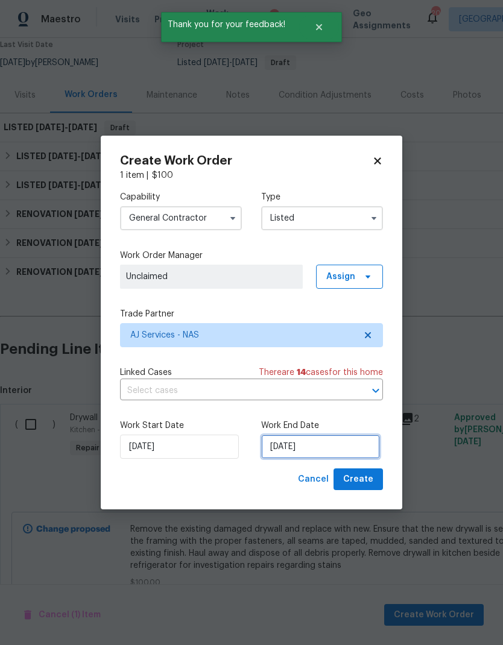
click at [318, 447] on input "[DATE]" at bounding box center [320, 447] width 119 height 24
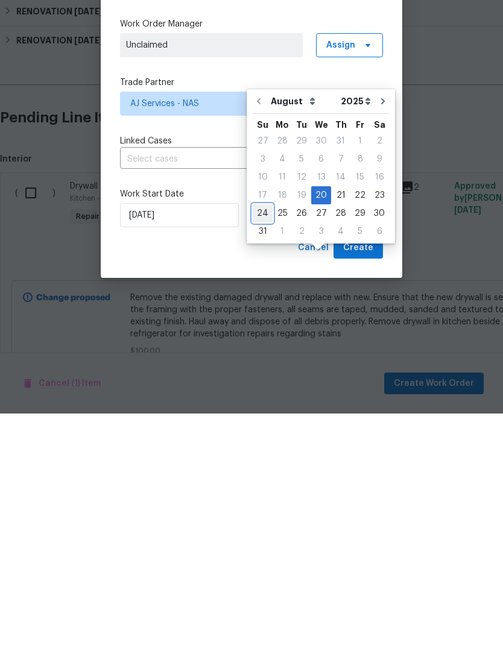
click at [263, 436] on div "24" at bounding box center [263, 444] width 20 height 17
type input "[DATE]"
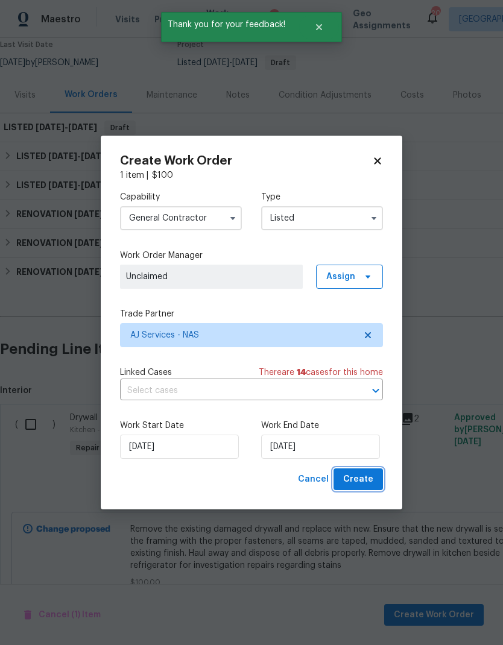
click at [363, 475] on span "Create" at bounding box center [358, 479] width 30 height 15
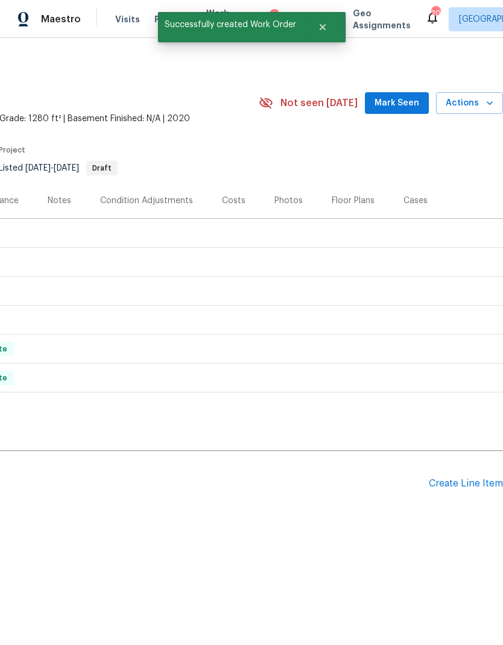
scroll to position [0, 178]
click at [473, 113] on button "Actions" at bounding box center [469, 103] width 67 height 22
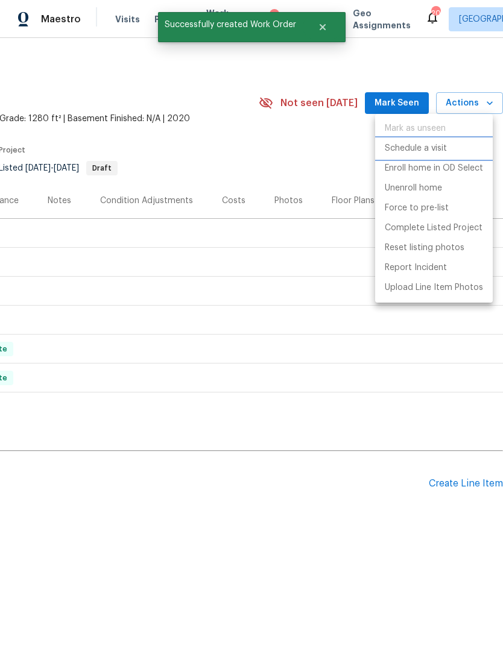
click at [446, 157] on li "Schedule a visit" at bounding box center [434, 149] width 118 height 20
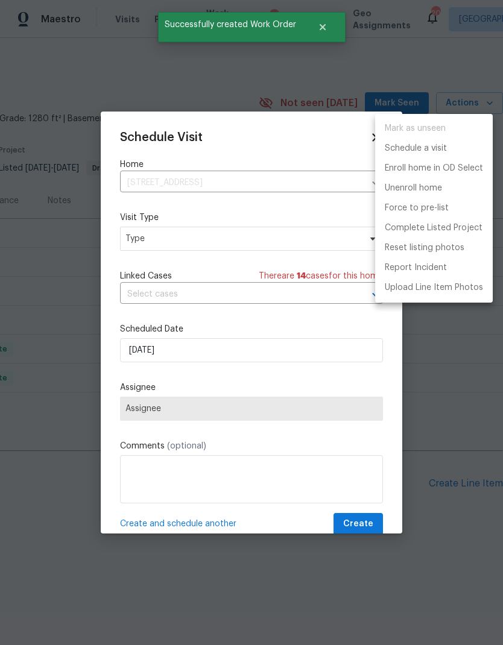
click at [228, 239] on div at bounding box center [251, 322] width 503 height 645
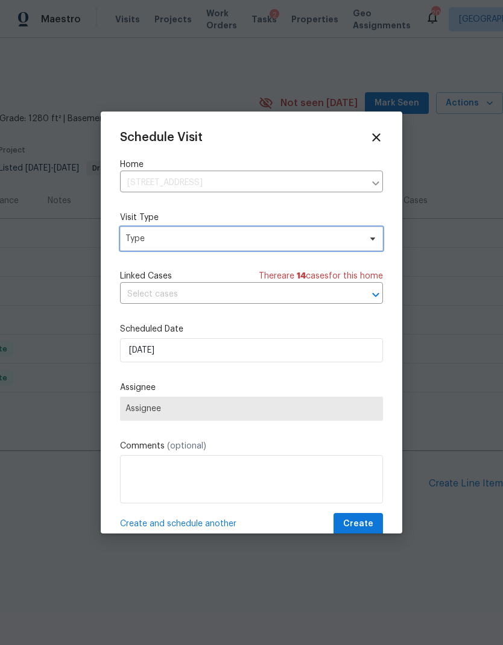
click at [365, 236] on span at bounding box center [370, 239] width 13 height 10
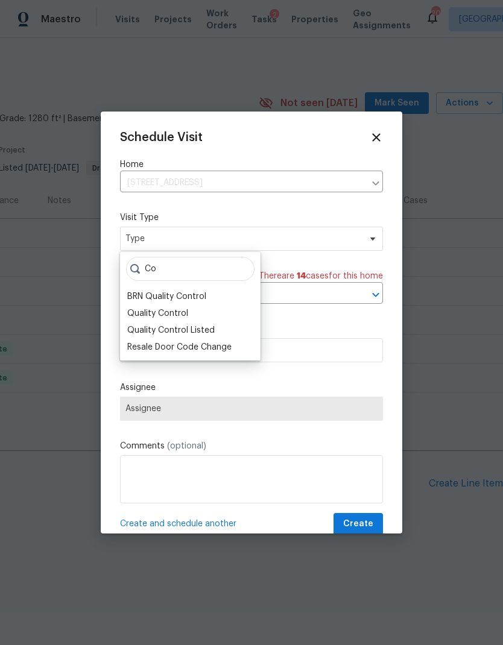
type input "C"
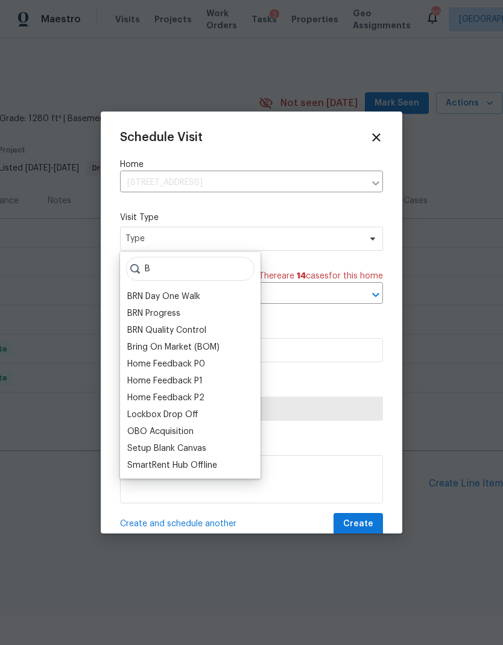
type input "B"
click at [192, 351] on div "Bring On Market (BOM)" at bounding box center [173, 347] width 92 height 12
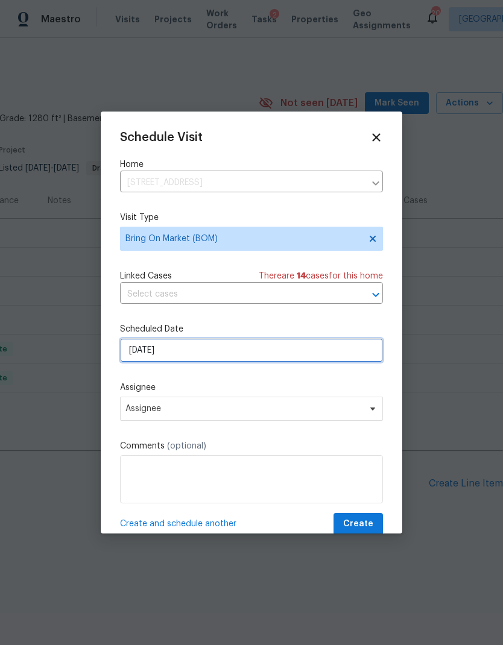
click at [293, 347] on input "[DATE]" at bounding box center [251, 350] width 263 height 24
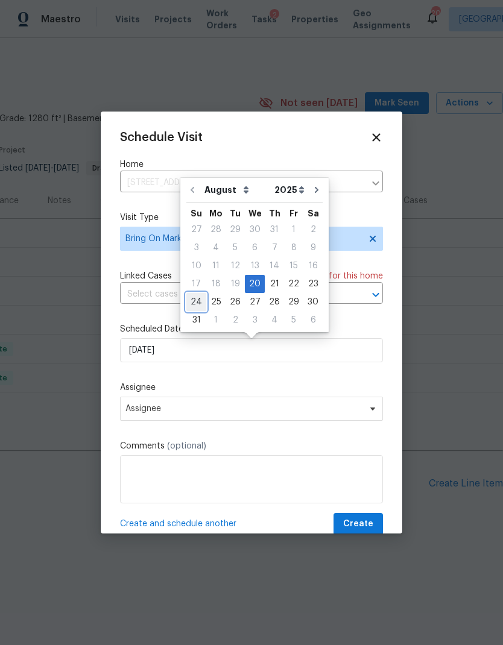
click at [204, 301] on div "24" at bounding box center [196, 302] width 20 height 17
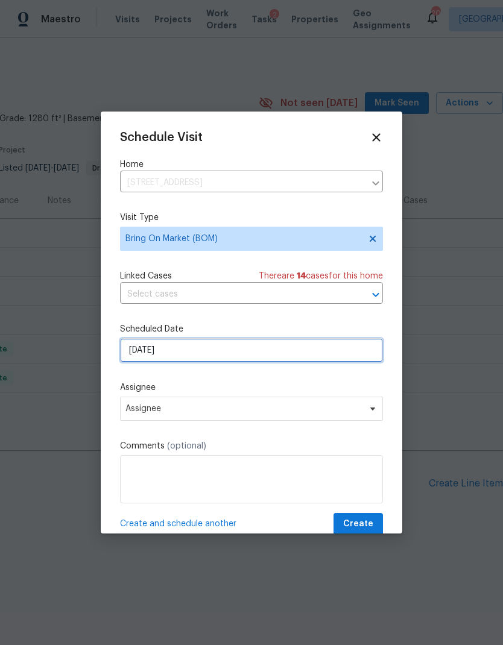
click at [268, 356] on input "[DATE]" at bounding box center [251, 350] width 263 height 24
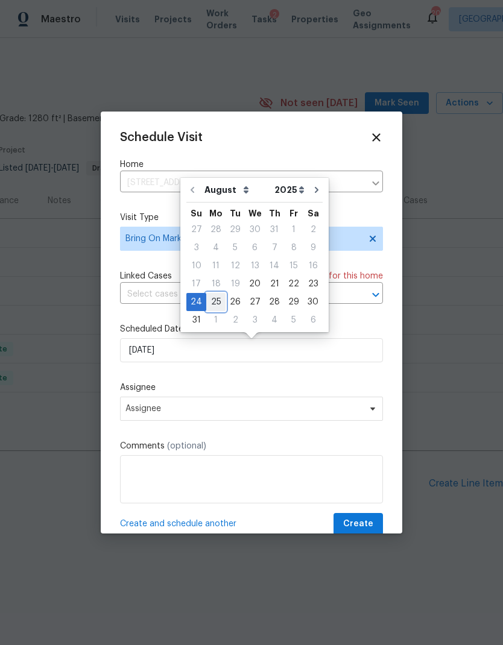
click at [212, 308] on div "25" at bounding box center [215, 302] width 19 height 17
type input "[DATE]"
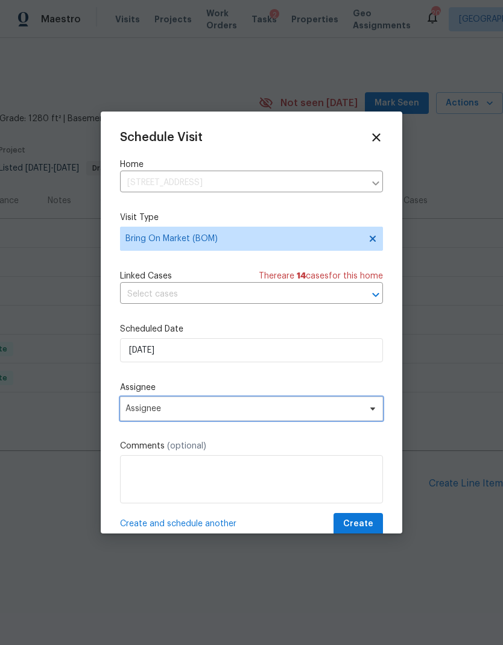
click at [259, 413] on span "Assignee" at bounding box center [243, 409] width 236 height 10
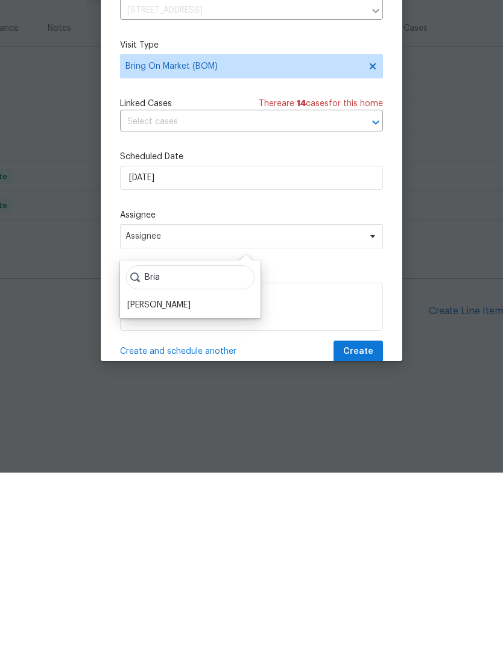
type input "Bria"
click at [143, 471] on div "[PERSON_NAME]" at bounding box center [158, 477] width 63 height 12
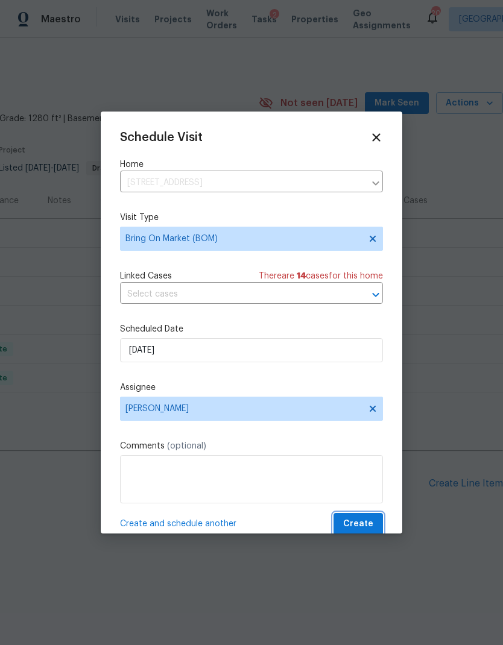
click at [361, 521] on span "Create" at bounding box center [358, 524] width 30 height 15
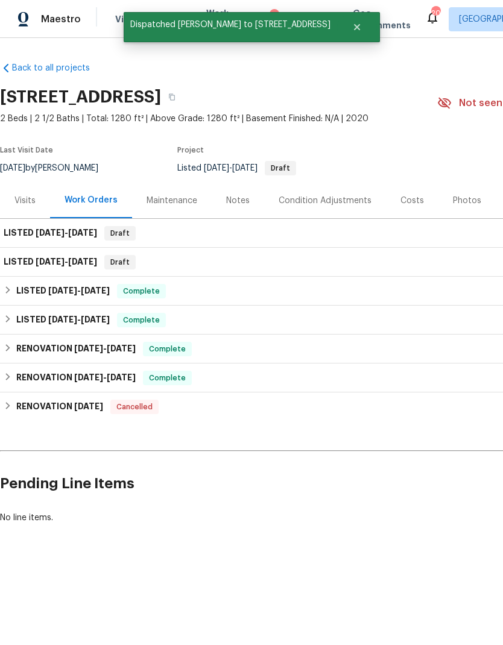
scroll to position [0, 0]
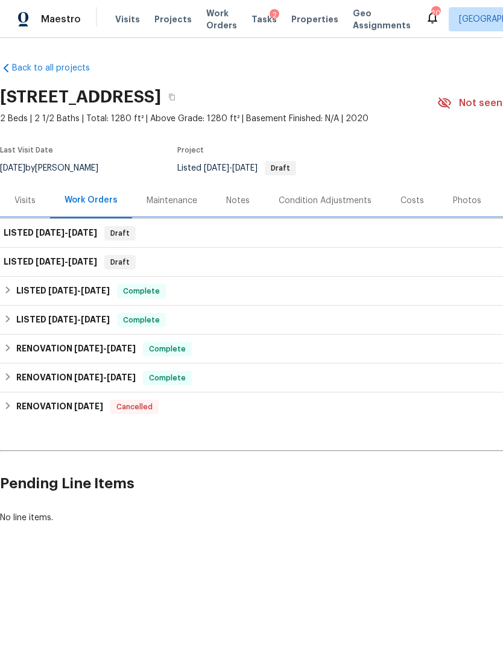
click at [40, 238] on h6 "LISTED [DATE] - [DATE]" at bounding box center [50, 233] width 93 height 14
click at [40, 234] on span "[DATE]" at bounding box center [50, 232] width 29 height 8
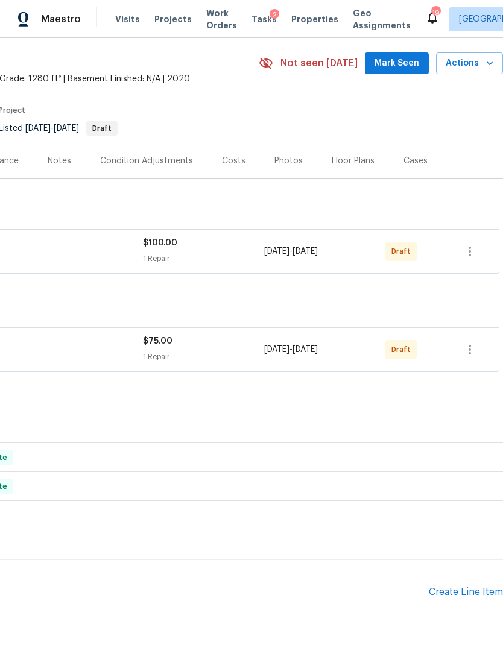
scroll to position [40, 178]
click at [478, 256] on button "button" at bounding box center [469, 250] width 29 height 29
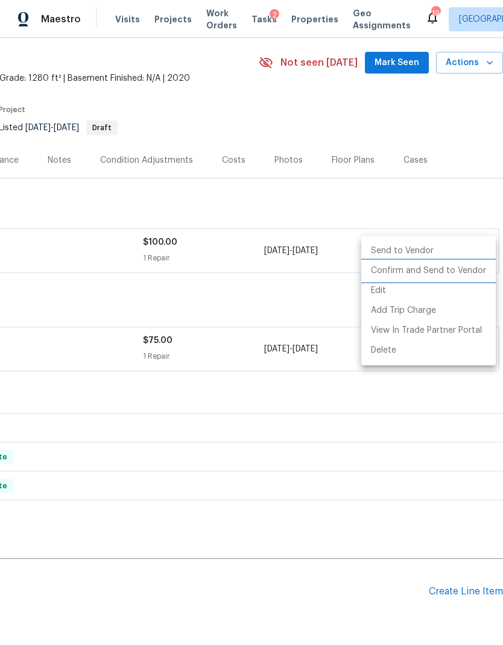
click at [459, 271] on li "Confirm and Send to Vendor" at bounding box center [428, 271] width 134 height 20
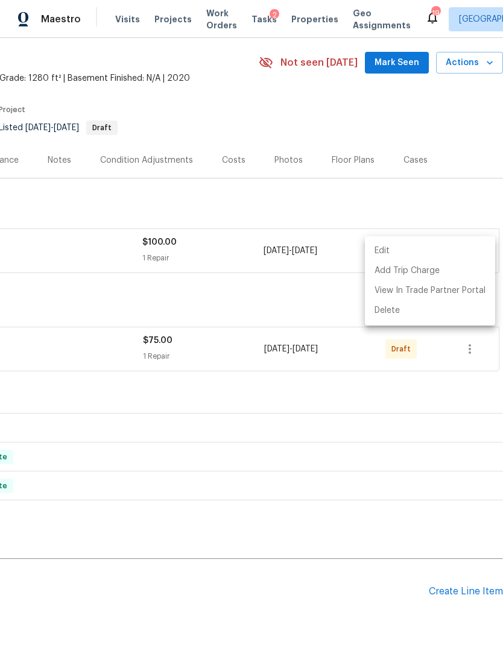
click at [475, 348] on div at bounding box center [251, 322] width 503 height 645
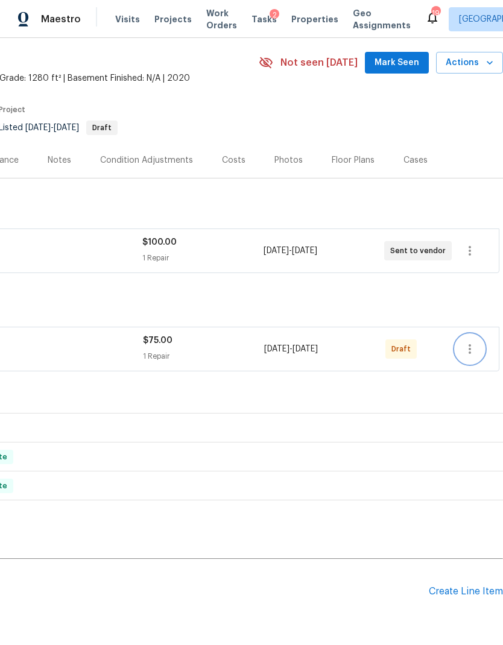
click at [469, 350] on icon "button" at bounding box center [469, 349] width 2 height 10
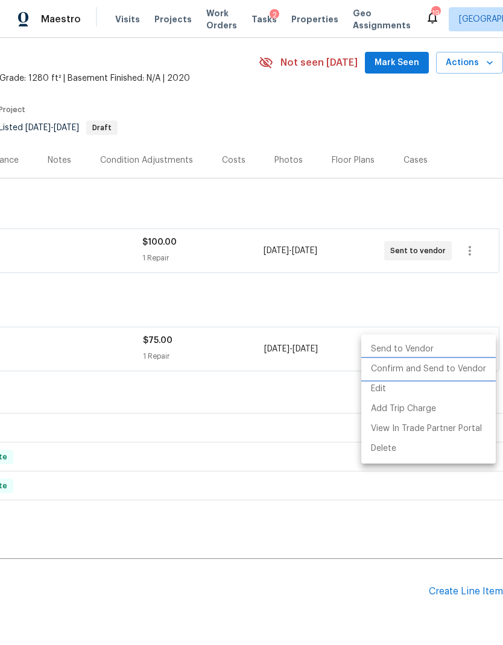
click at [465, 371] on li "Confirm and Send to Vendor" at bounding box center [428, 369] width 134 height 20
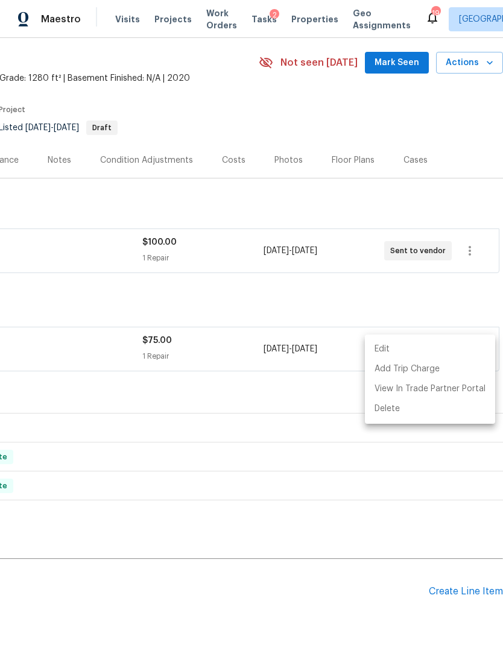
click at [413, 299] on div at bounding box center [251, 322] width 503 height 645
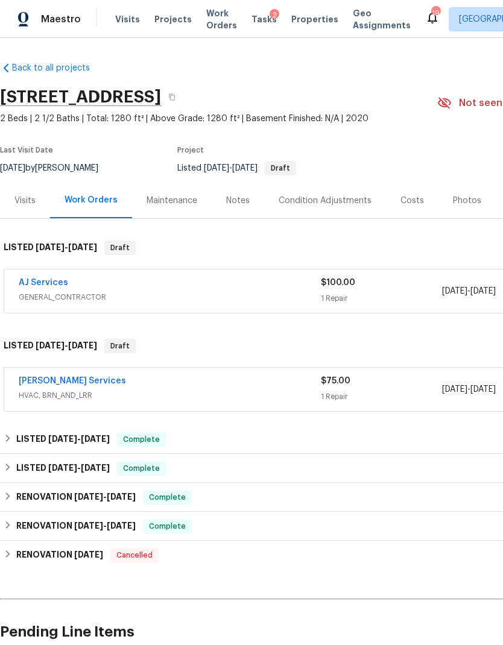
scroll to position [0, 0]
click at [301, 14] on span "Properties" at bounding box center [314, 19] width 47 height 12
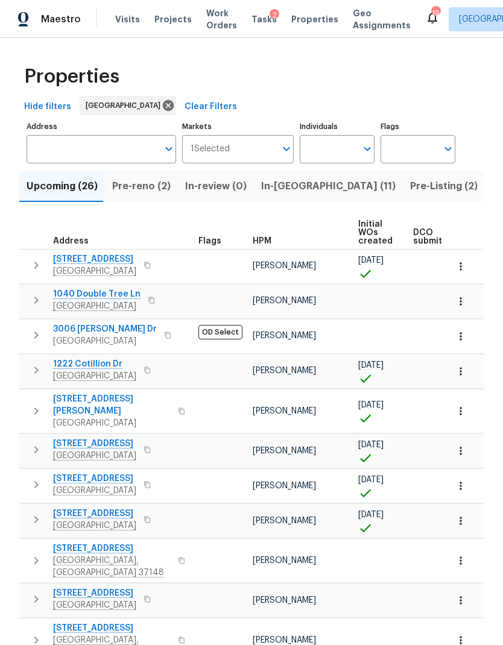
click at [363, 156] on icon "Open" at bounding box center [367, 149] width 14 height 14
type input "Cynthia upshaw"
click at [325, 194] on input "checkbox" at bounding box center [321, 187] width 25 height 25
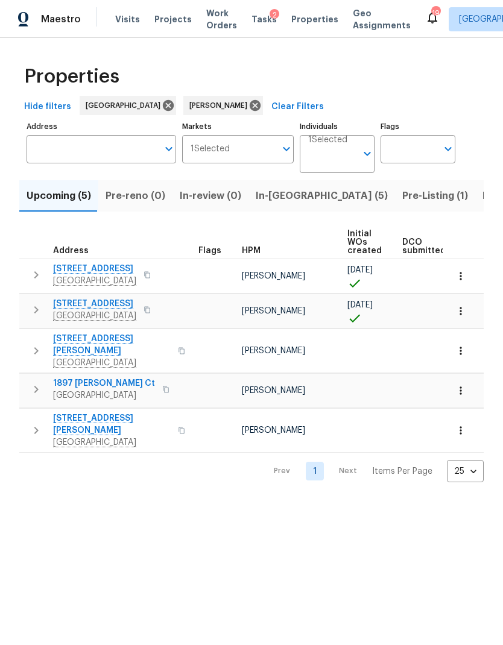
click at [475, 205] on button "Listed (25)" at bounding box center [508, 195] width 66 height 31
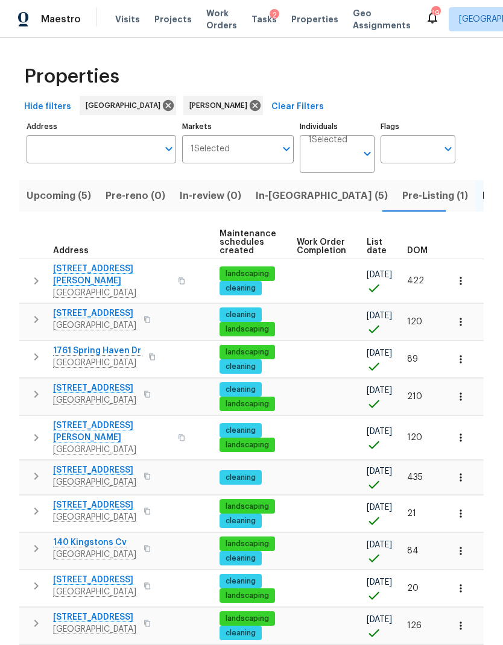
scroll to position [0, 127]
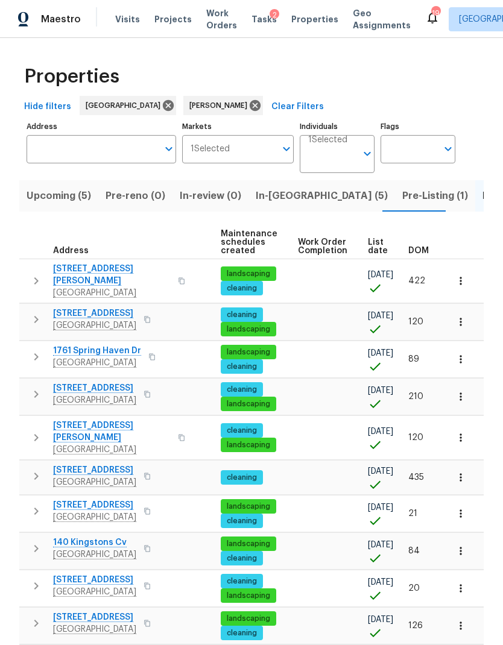
click at [415, 248] on span "DOM" at bounding box center [418, 251] width 20 height 8
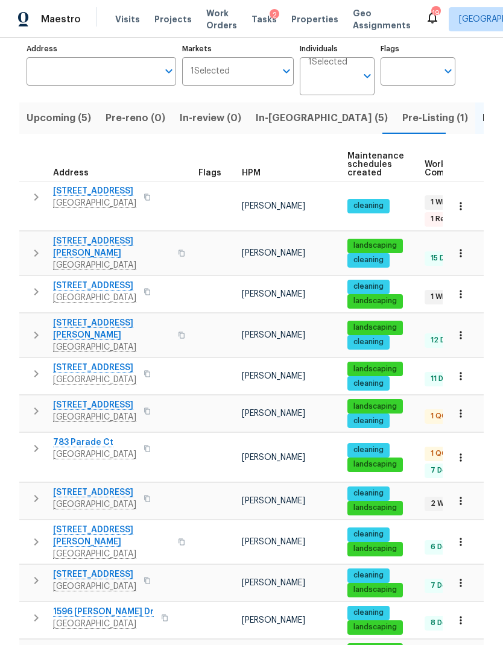
scroll to position [116, 0]
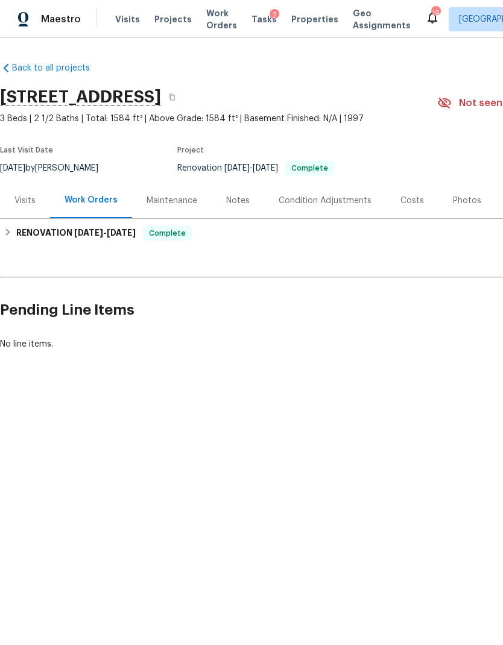
click at [236, 196] on div "Notes" at bounding box center [238, 201] width 24 height 12
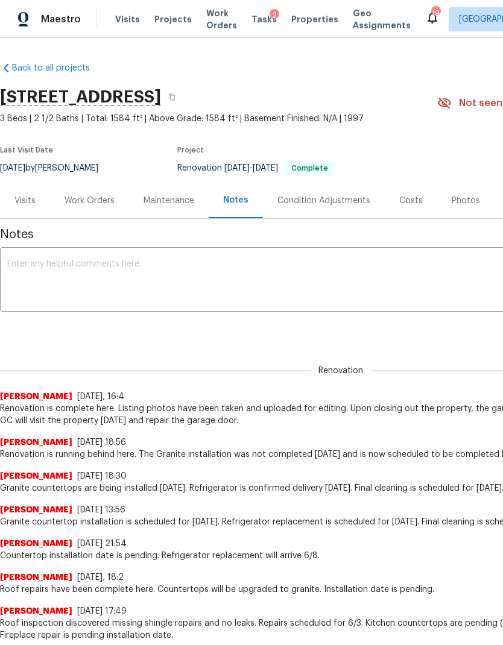
click at [267, 295] on textarea at bounding box center [340, 281] width 667 height 42
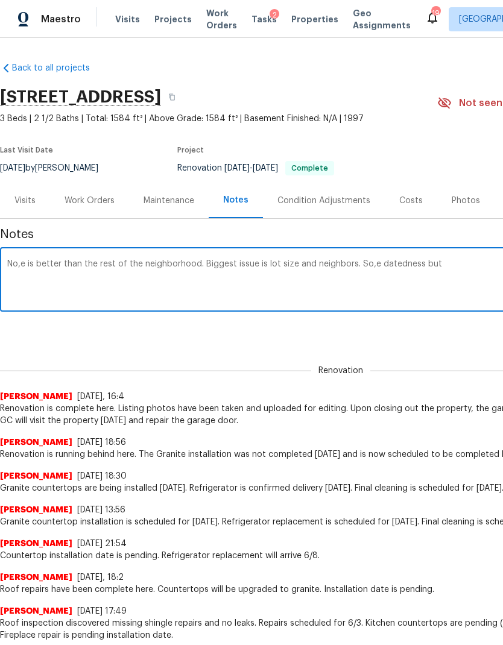
click at [371, 265] on textarea "No,e is better than the rest of the neighborhood. Biggest issue is lot size and…" at bounding box center [340, 281] width 667 height 42
click at [467, 264] on textarea "No,e is better than the rest of the neighborhood. Biggest issue is lot size and…" at bounding box center [340, 281] width 667 height 42
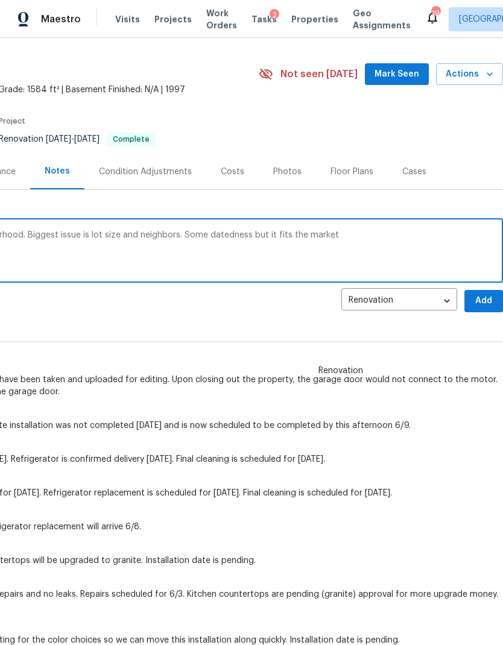
scroll to position [29, 178]
type textarea "No,e is better than the rest of the neighborhood. Biggest issue is lot size and…"
click at [482, 300] on span "Add" at bounding box center [483, 301] width 19 height 15
